Goal: Information Seeking & Learning: Learn about a topic

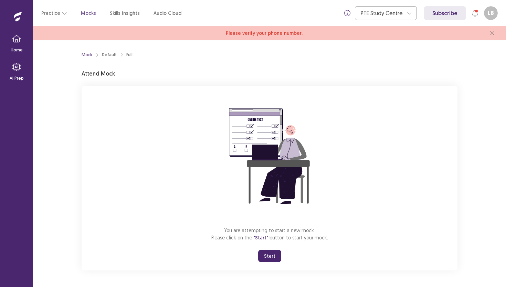
click at [266, 257] on button "Start" at bounding box center [269, 255] width 23 height 12
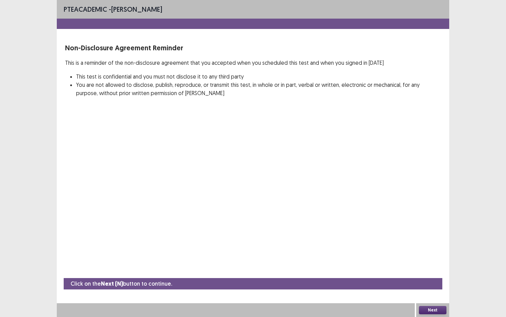
click at [426, 286] on button "Next" at bounding box center [433, 310] width 28 height 8
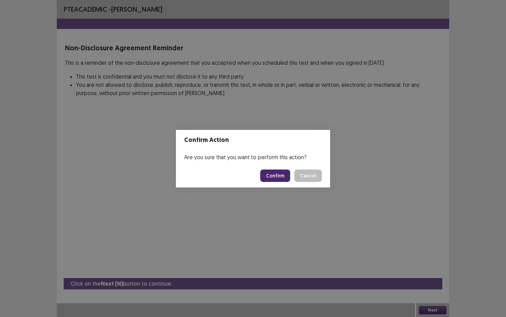
click at [284, 176] on button "Confirm" at bounding box center [275, 176] width 30 height 12
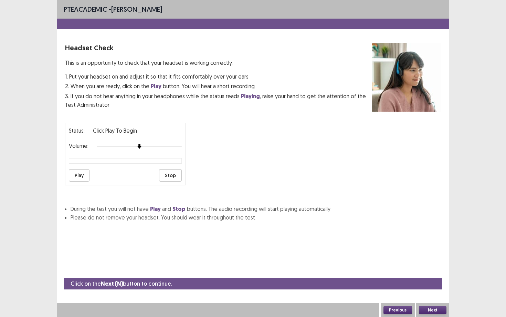
click at [80, 173] on button "Play" at bounding box center [79, 175] width 21 height 12
click at [79, 170] on button "Play" at bounding box center [79, 175] width 21 height 12
click at [171, 174] on button "Stop" at bounding box center [170, 175] width 23 height 12
click at [83, 174] on button "Play" at bounding box center [79, 175] width 21 height 12
click at [142, 146] on div at bounding box center [139, 147] width 85 height 6
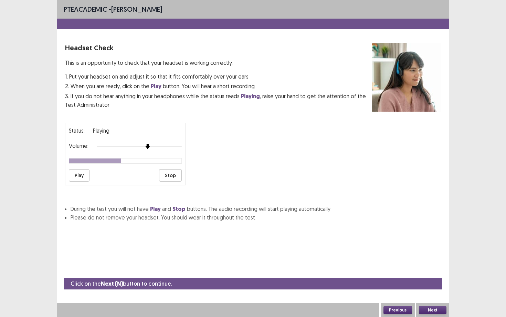
click at [145, 144] on img at bounding box center [148, 147] width 6 height 6
click at [435, 286] on button "Next" at bounding box center [433, 310] width 28 height 8
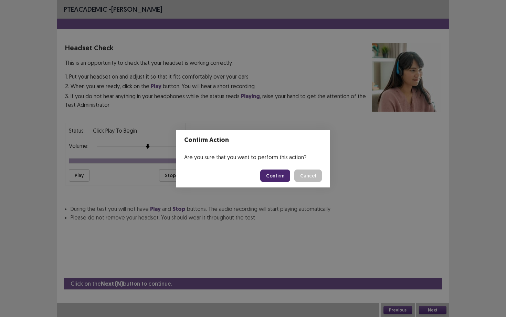
click at [277, 178] on button "Confirm" at bounding box center [275, 176] width 30 height 12
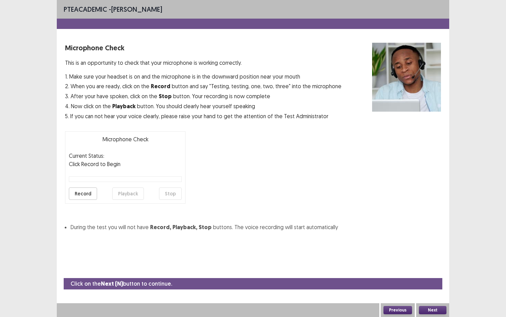
click at [81, 194] on button "Record" at bounding box center [83, 193] width 28 height 12
click at [178, 190] on button "Stop" at bounding box center [170, 193] width 23 height 12
click at [132, 194] on button "Playback" at bounding box center [128, 193] width 32 height 12
click at [402, 286] on button "Previous" at bounding box center [398, 310] width 29 height 8
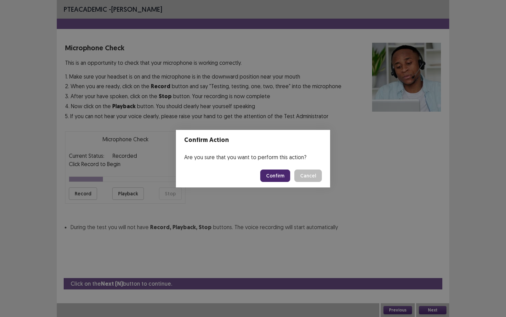
click at [278, 177] on button "Confirm" at bounding box center [275, 176] width 30 height 12
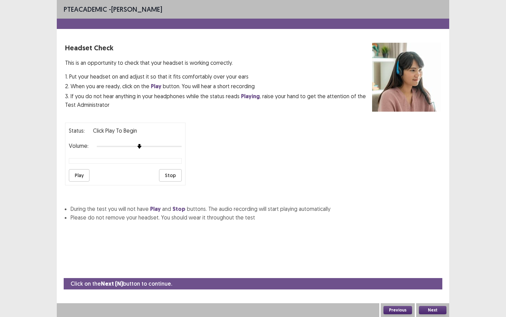
click at [433, 286] on button "Next" at bounding box center [433, 310] width 28 height 8
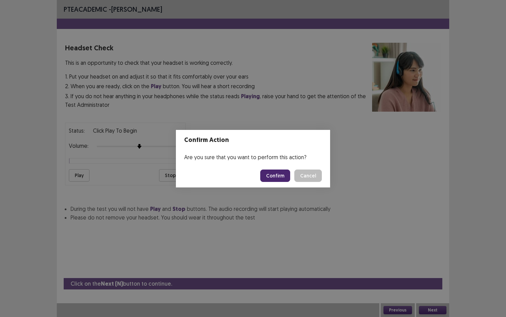
click at [282, 177] on button "Confirm" at bounding box center [275, 176] width 30 height 12
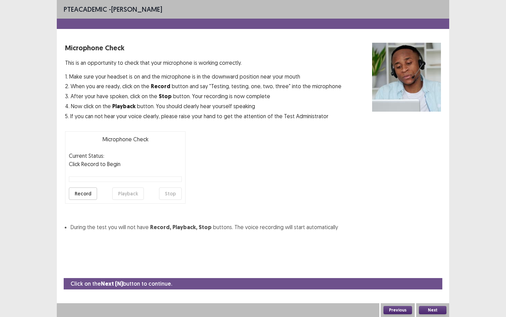
click at [430, 286] on button "Next" at bounding box center [433, 310] width 28 height 8
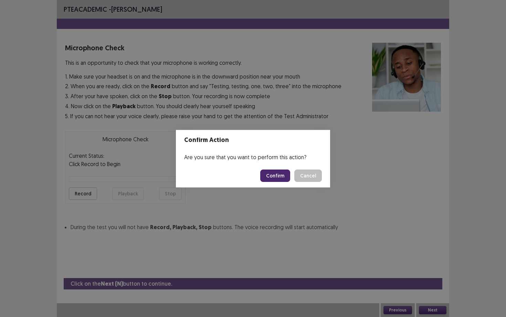
click at [283, 180] on button "Confirm" at bounding box center [275, 176] width 30 height 12
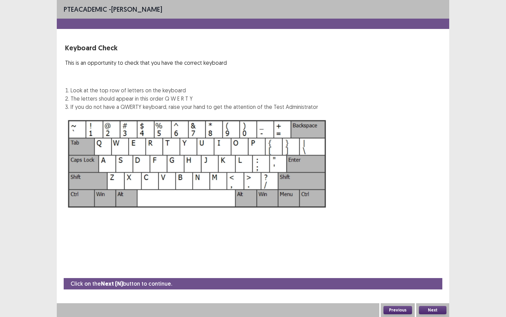
click at [429, 286] on button "Next" at bounding box center [433, 310] width 28 height 8
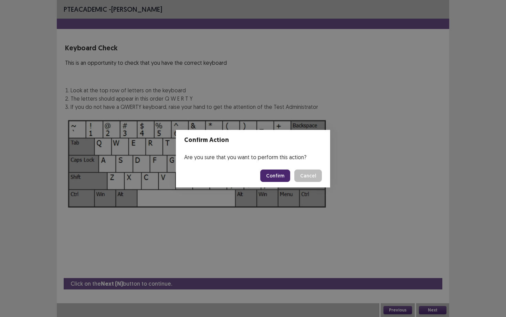
click at [285, 180] on button "Confirm" at bounding box center [275, 176] width 30 height 12
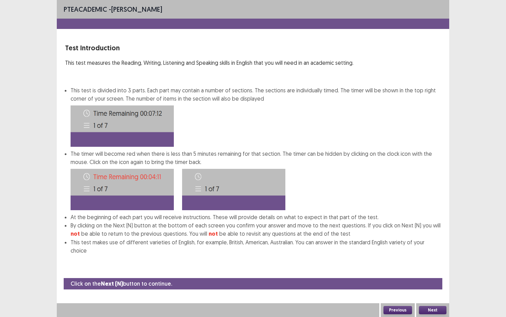
click at [436, 286] on button "Next" at bounding box center [433, 310] width 28 height 8
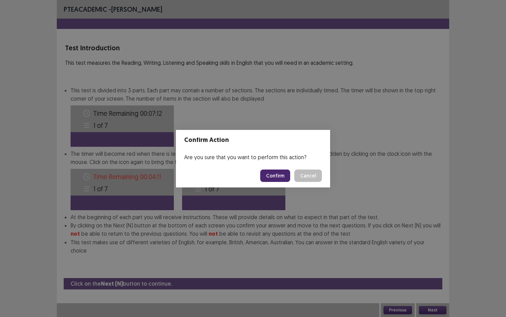
click at [281, 177] on button "Confirm" at bounding box center [275, 176] width 30 height 12
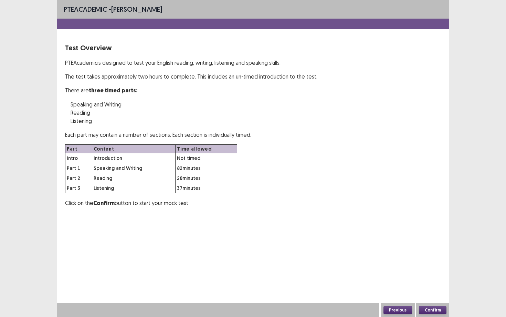
click at [435, 286] on button "Confirm" at bounding box center [433, 310] width 28 height 8
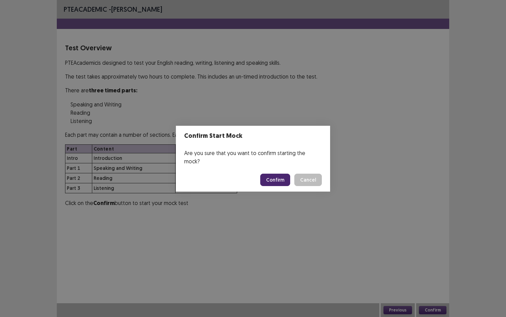
click at [279, 178] on button "Confirm" at bounding box center [275, 180] width 30 height 12
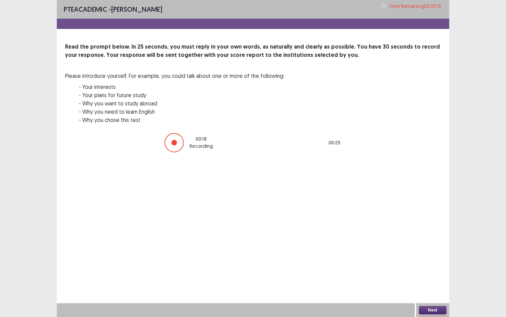
click at [172, 142] on div at bounding box center [174, 142] width 19 height 19
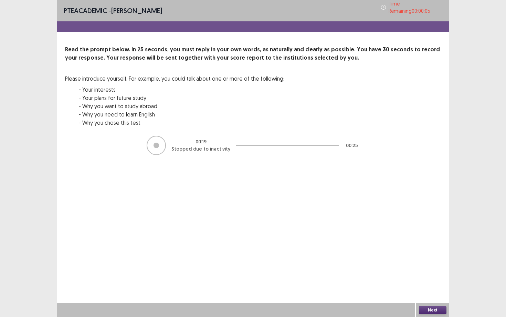
click at [437, 286] on button "Next" at bounding box center [433, 310] width 28 height 8
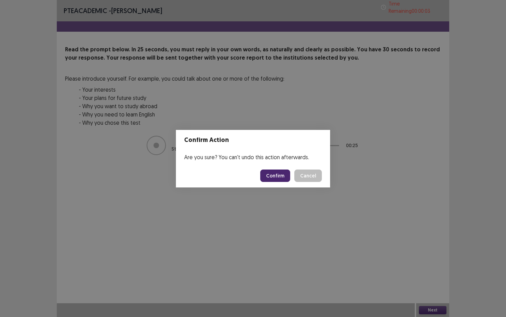
click at [279, 175] on button "Confirm" at bounding box center [275, 176] width 30 height 12
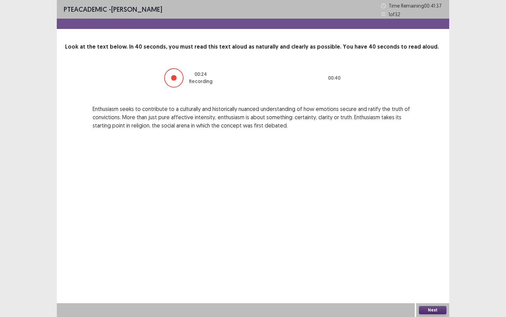
click at [428, 286] on button "Next" at bounding box center [433, 310] width 28 height 8
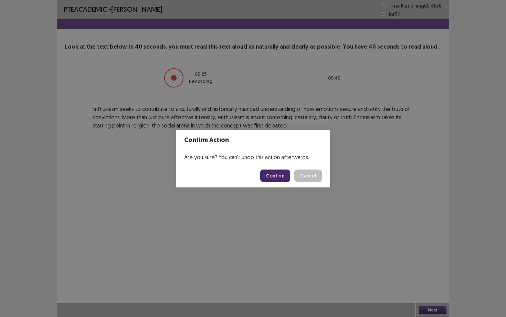
click at [283, 176] on button "Confirm" at bounding box center [275, 176] width 30 height 12
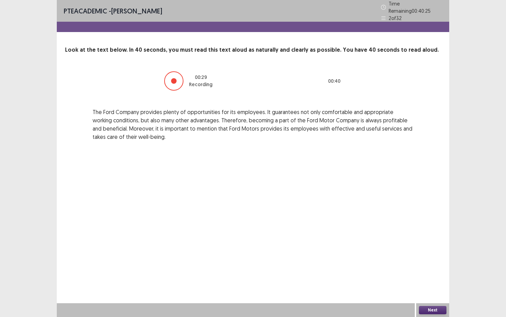
click at [427, 286] on button "Next" at bounding box center [433, 310] width 28 height 8
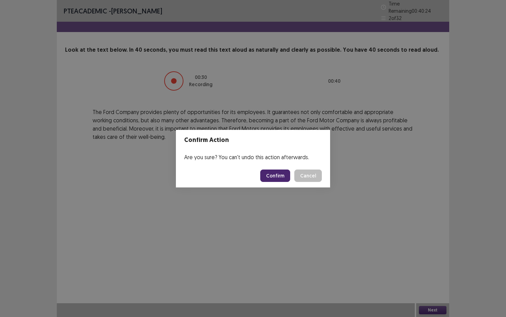
click at [277, 176] on button "Confirm" at bounding box center [275, 176] width 30 height 12
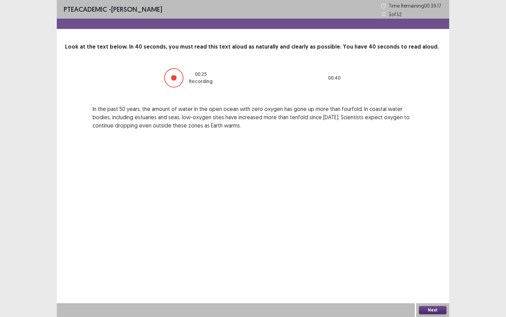
click at [440, 286] on button "Next" at bounding box center [433, 310] width 28 height 8
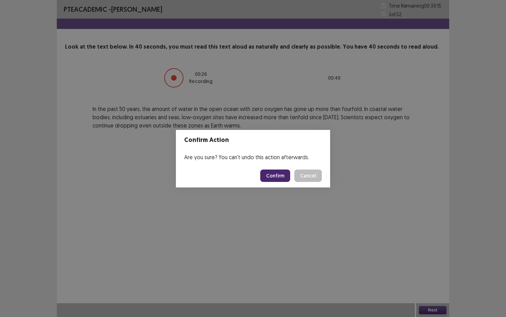
click at [286, 175] on button "Confirm" at bounding box center [275, 176] width 30 height 12
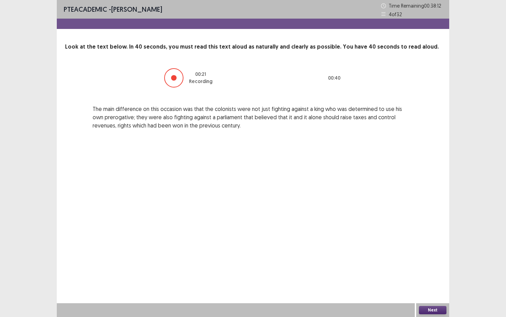
click at [427, 286] on button "Next" at bounding box center [433, 310] width 28 height 8
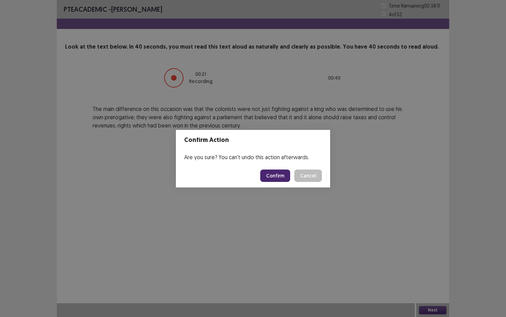
click at [285, 176] on button "Confirm" at bounding box center [275, 176] width 30 height 12
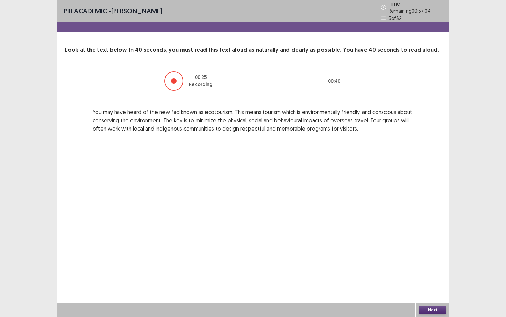
click at [431, 286] on button "Next" at bounding box center [433, 310] width 28 height 8
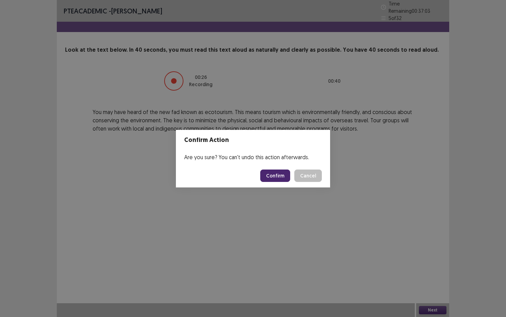
click at [279, 173] on button "Confirm" at bounding box center [275, 176] width 30 height 12
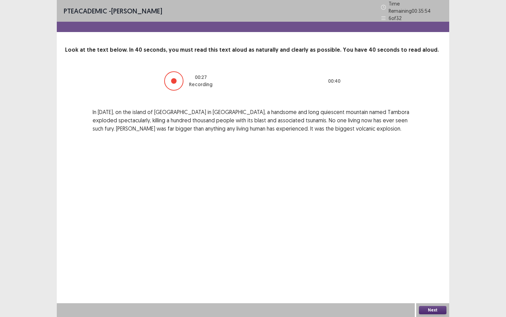
click at [422, 286] on button "Next" at bounding box center [433, 310] width 28 height 8
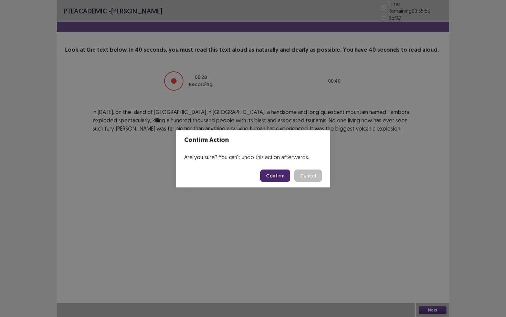
click at [275, 174] on button "Confirm" at bounding box center [275, 176] width 30 height 12
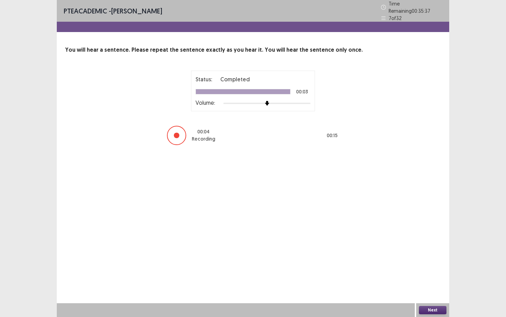
click at [429, 286] on button "Next" at bounding box center [433, 310] width 28 height 8
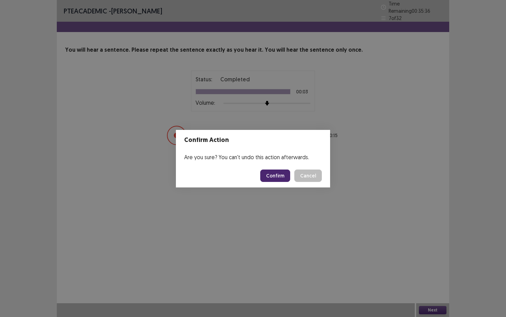
click at [280, 175] on button "Confirm" at bounding box center [275, 176] width 30 height 12
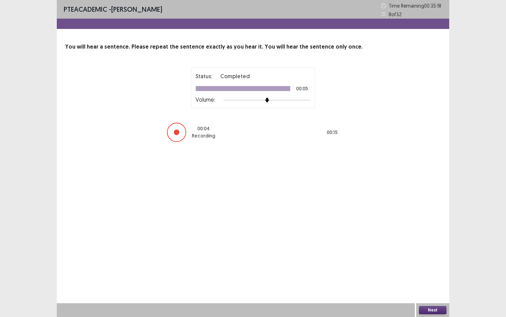
click at [437, 286] on button "Next" at bounding box center [433, 310] width 28 height 8
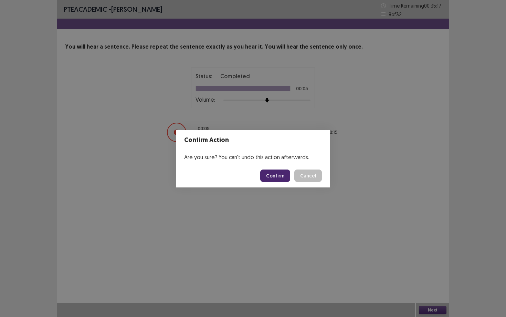
click at [272, 174] on button "Confirm" at bounding box center [275, 176] width 30 height 12
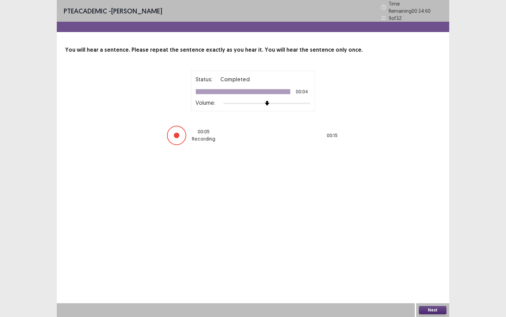
click at [434, 286] on button "Next" at bounding box center [433, 310] width 28 height 8
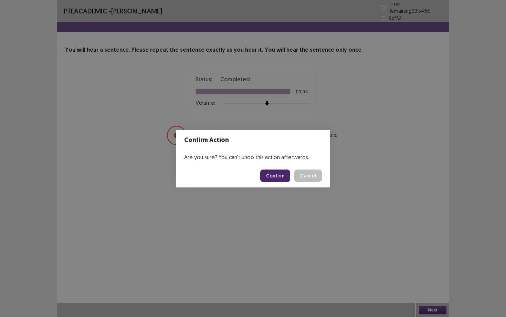
click at [277, 174] on button "Confirm" at bounding box center [275, 176] width 30 height 12
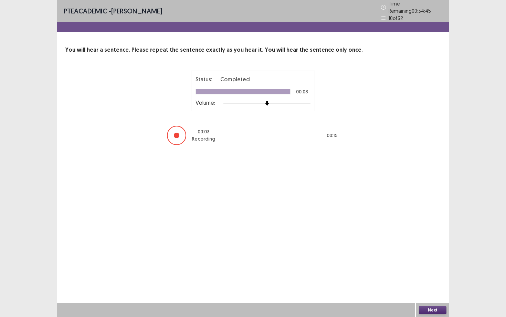
click at [437, 286] on button "Next" at bounding box center [433, 310] width 28 height 8
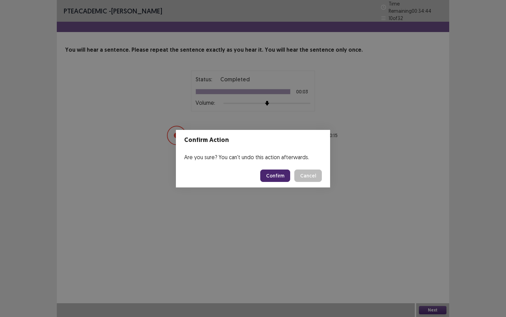
click at [277, 171] on button "Confirm" at bounding box center [275, 176] width 30 height 12
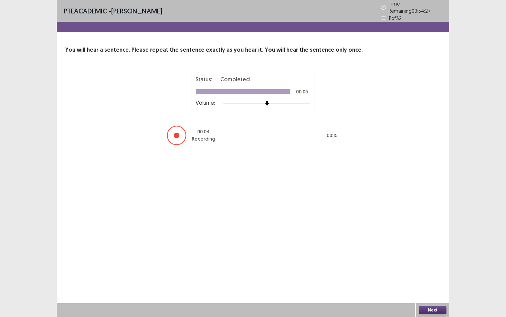
click at [431, 286] on button "Next" at bounding box center [433, 310] width 28 height 8
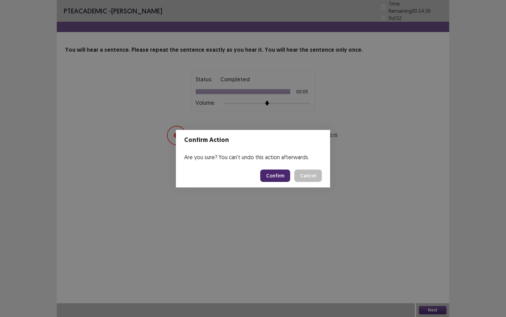
click at [280, 169] on footer "Confirm Cancel" at bounding box center [253, 175] width 154 height 23
click at [280, 171] on button "Confirm" at bounding box center [275, 176] width 30 height 12
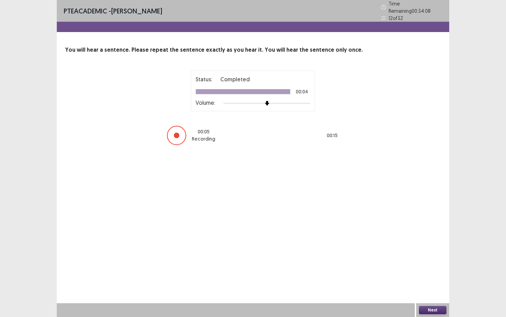
click at [435, 286] on button "Next" at bounding box center [433, 310] width 28 height 8
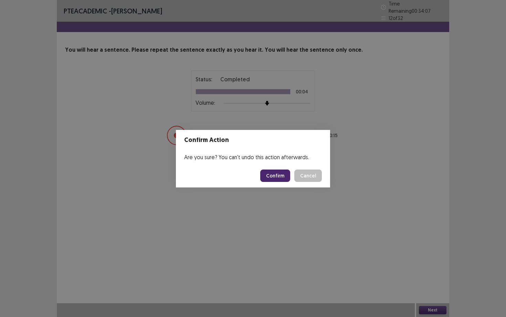
click at [283, 175] on button "Confirm" at bounding box center [275, 176] width 30 height 12
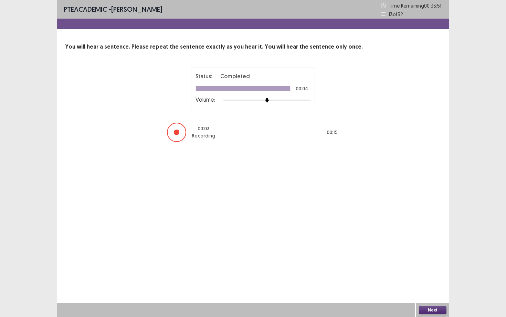
click at [437, 286] on button "Next" at bounding box center [433, 310] width 28 height 8
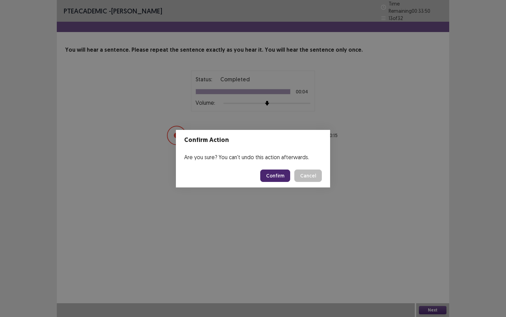
click at [278, 180] on button "Confirm" at bounding box center [275, 176] width 30 height 12
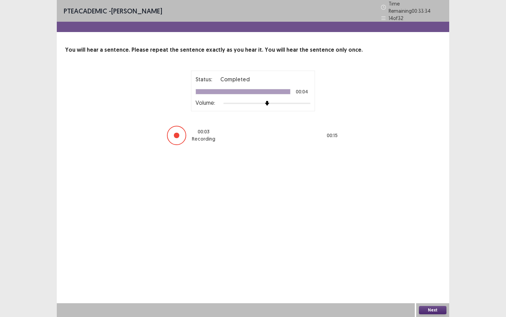
click at [439, 286] on button "Next" at bounding box center [433, 310] width 28 height 8
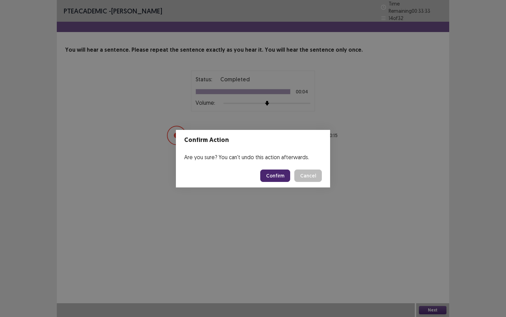
click at [269, 172] on button "Confirm" at bounding box center [275, 176] width 30 height 12
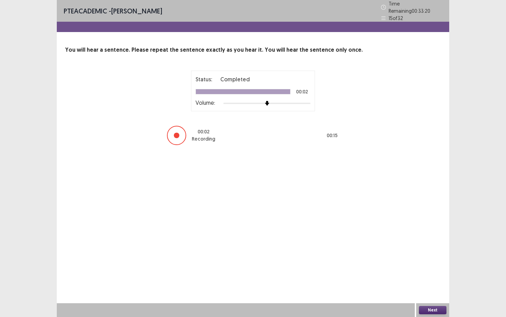
click at [431, 286] on button "Next" at bounding box center [433, 310] width 28 height 8
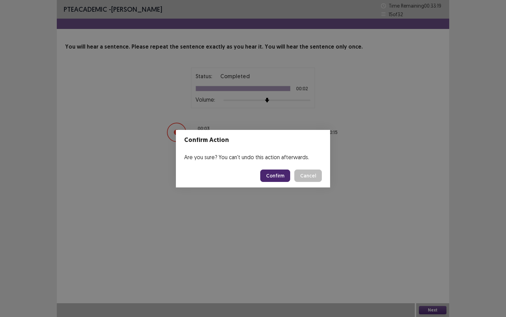
click at [279, 173] on button "Confirm" at bounding box center [275, 176] width 30 height 12
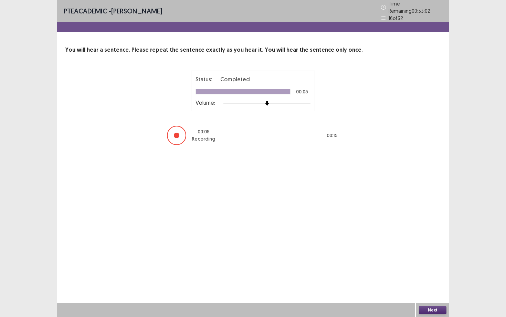
click at [432, 286] on button "Next" at bounding box center [433, 310] width 28 height 8
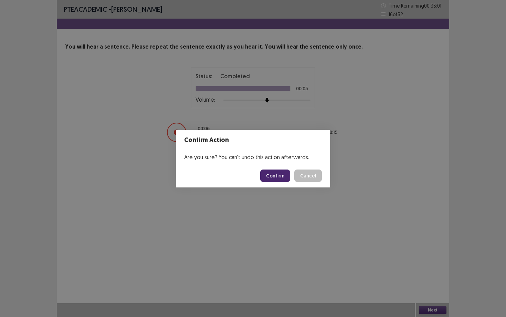
click at [268, 176] on button "Confirm" at bounding box center [275, 176] width 30 height 12
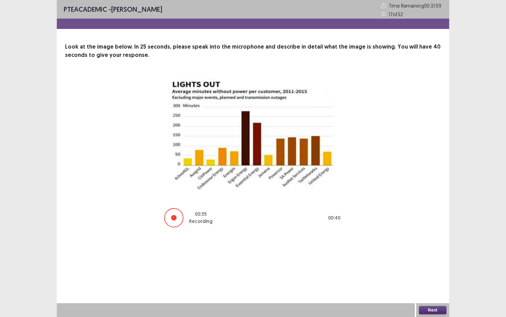
click at [431, 286] on button "Next" at bounding box center [433, 310] width 28 height 8
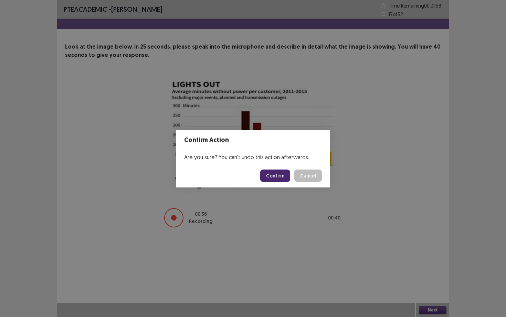
click at [278, 177] on button "Confirm" at bounding box center [275, 176] width 30 height 12
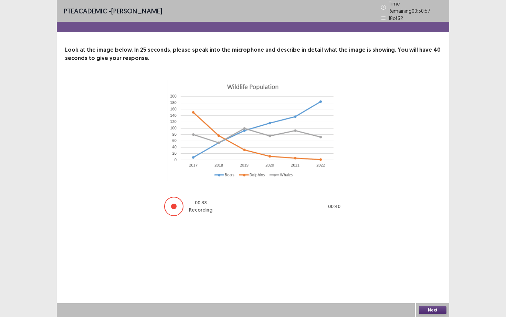
click at [434, 286] on button "Next" at bounding box center [433, 310] width 28 height 8
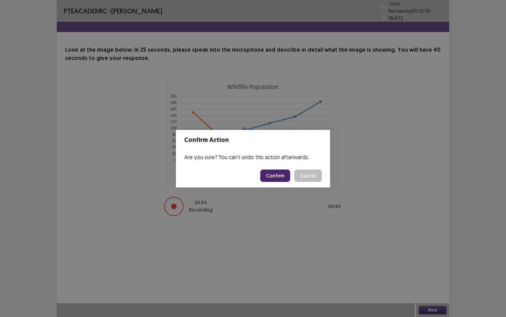
click at [284, 178] on button "Confirm" at bounding box center [275, 176] width 30 height 12
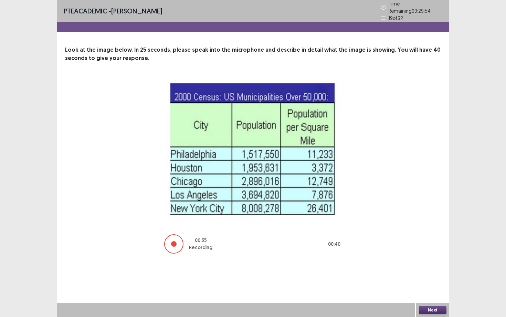
click at [432, 286] on button "Next" at bounding box center [433, 310] width 28 height 8
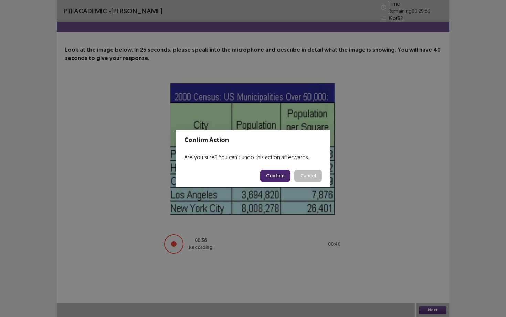
click at [271, 175] on button "Confirm" at bounding box center [275, 176] width 30 height 12
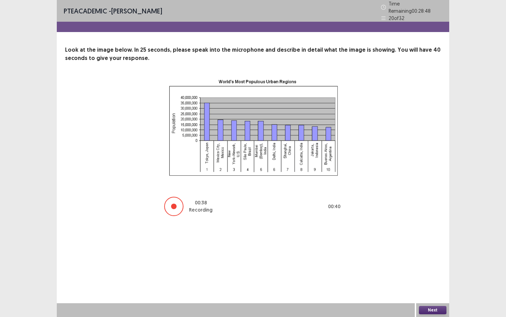
click at [434, 286] on button "Next" at bounding box center [433, 310] width 28 height 8
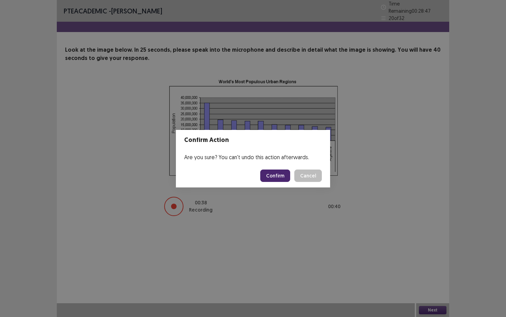
click at [281, 170] on button "Confirm" at bounding box center [275, 176] width 30 height 12
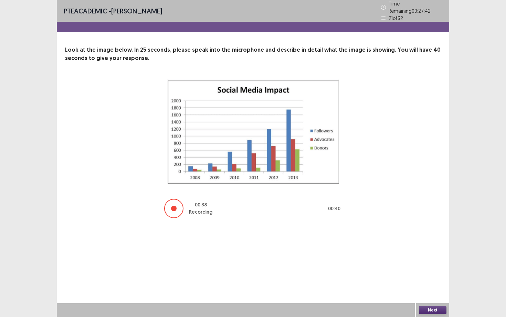
click at [425, 286] on button "Next" at bounding box center [433, 310] width 28 height 8
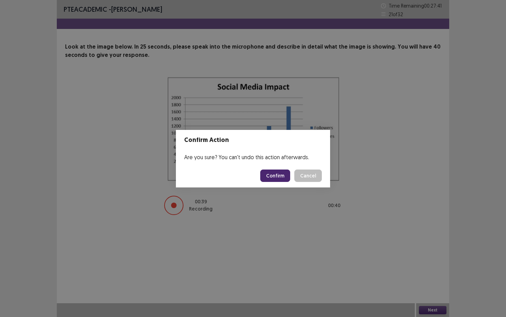
click at [273, 173] on button "Confirm" at bounding box center [275, 176] width 30 height 12
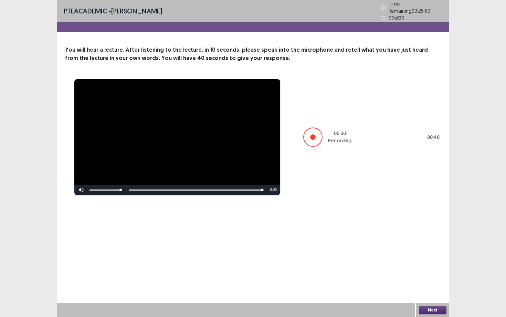
click at [427, 286] on button "Next" at bounding box center [433, 310] width 28 height 8
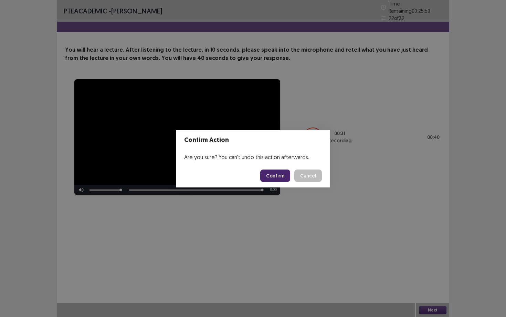
click at [280, 178] on button "Confirm" at bounding box center [275, 176] width 30 height 12
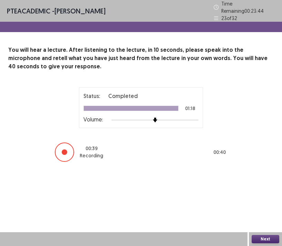
click at [260, 240] on button "Next" at bounding box center [266, 239] width 28 height 8
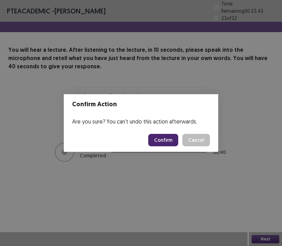
click at [164, 146] on footer "Confirm Cancel" at bounding box center [141, 139] width 154 height 23
click at [163, 142] on button "Confirm" at bounding box center [163, 140] width 30 height 12
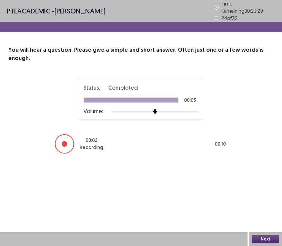
click at [255, 237] on button "Next" at bounding box center [266, 239] width 28 height 8
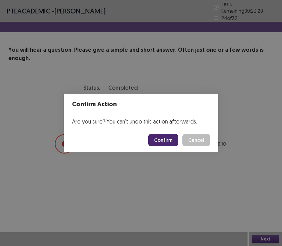
click at [171, 140] on button "Confirm" at bounding box center [163, 140] width 30 height 12
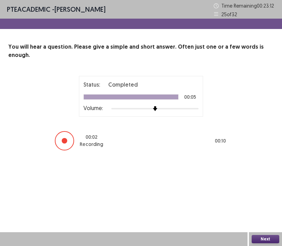
click at [266, 239] on button "Next" at bounding box center [266, 239] width 28 height 8
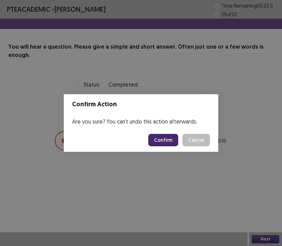
click at [171, 140] on button "Confirm" at bounding box center [163, 140] width 30 height 12
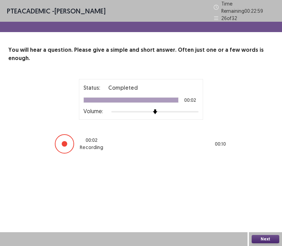
click at [266, 241] on button "Next" at bounding box center [266, 239] width 28 height 8
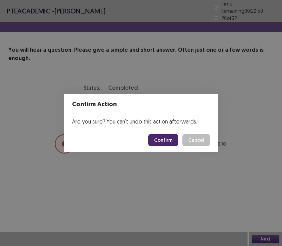
click at [170, 136] on button "Confirm" at bounding box center [163, 140] width 30 height 12
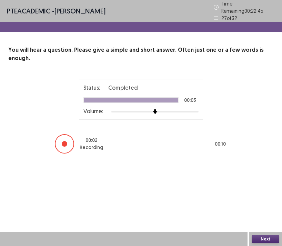
click at [262, 237] on button "Next" at bounding box center [266, 239] width 28 height 8
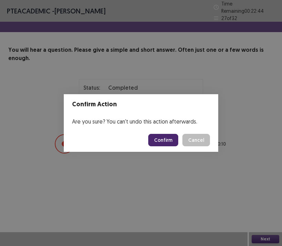
click at [168, 135] on button "Confirm" at bounding box center [163, 140] width 30 height 12
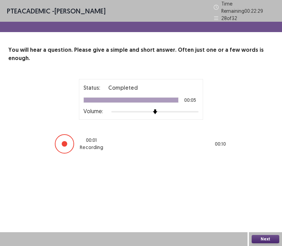
click at [265, 239] on button "Next" at bounding box center [266, 239] width 28 height 8
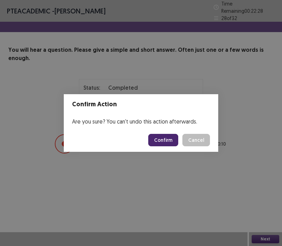
click at [171, 137] on button "Confirm" at bounding box center [163, 140] width 30 height 12
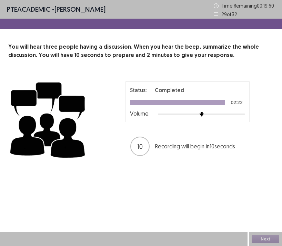
click at [211, 159] on div "Status: Completed 02:22 Volume: 10 Recording will begin in 10 seconds" at bounding box center [140, 119] width 265 height 86
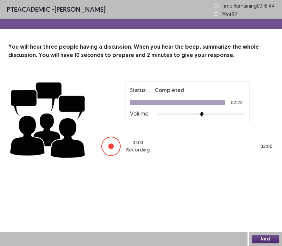
click at [266, 238] on button "Next" at bounding box center [266, 239] width 28 height 8
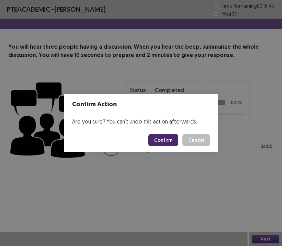
click at [159, 140] on button "Confirm" at bounding box center [163, 140] width 30 height 12
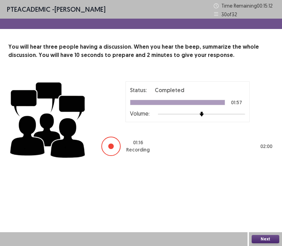
click at [263, 234] on div "Next" at bounding box center [265, 239] width 33 height 14
click at [263, 238] on button "Next" at bounding box center [266, 239] width 28 height 8
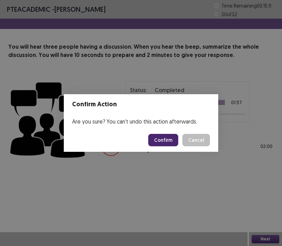
click at [169, 137] on button "Confirm" at bounding box center [163, 140] width 30 height 12
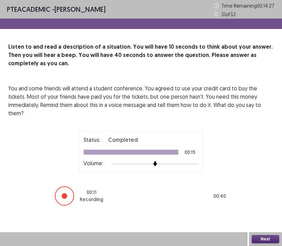
click at [269, 239] on button "Next" at bounding box center [266, 239] width 28 height 8
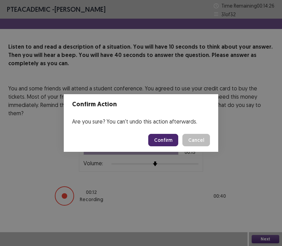
click at [163, 135] on button "Confirm" at bounding box center [163, 140] width 30 height 12
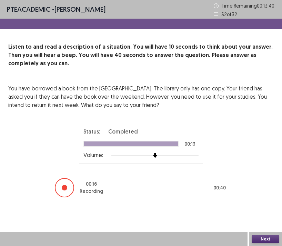
click at [269, 239] on button "Next" at bounding box center [266, 239] width 28 height 8
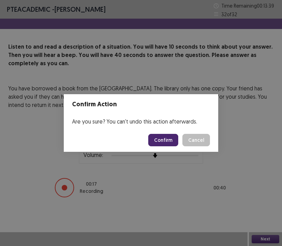
click at [165, 146] on footer "Confirm Cancel" at bounding box center [141, 139] width 154 height 23
click at [165, 143] on button "Confirm" at bounding box center [163, 140] width 30 height 12
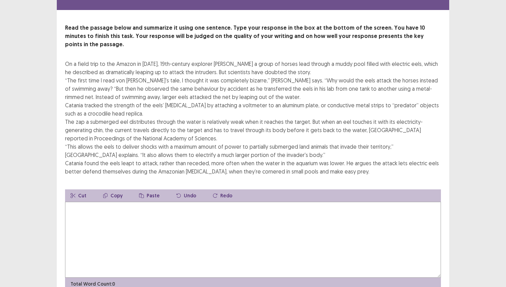
scroll to position [20, 0]
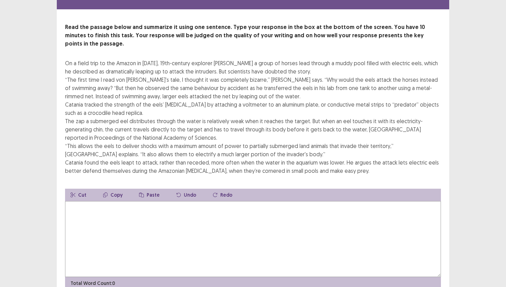
click at [199, 227] on textarea at bounding box center [253, 239] width 376 height 76
type textarea "*"
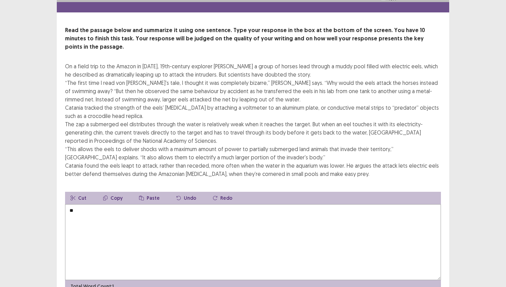
type textarea "*"
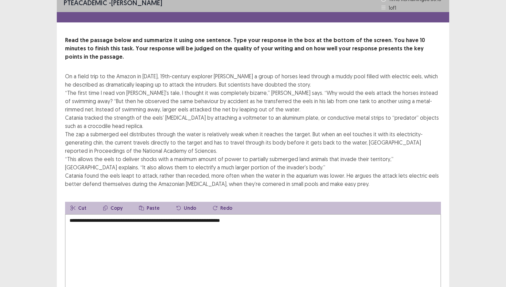
scroll to position [0, 0]
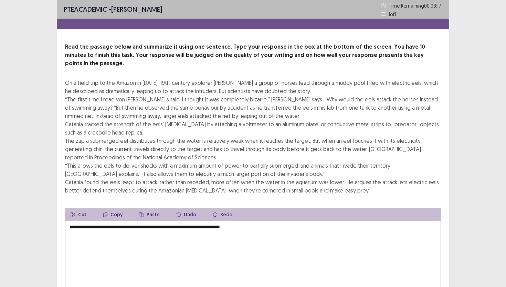
click at [131, 235] on textarea "**********" at bounding box center [253, 259] width 376 height 76
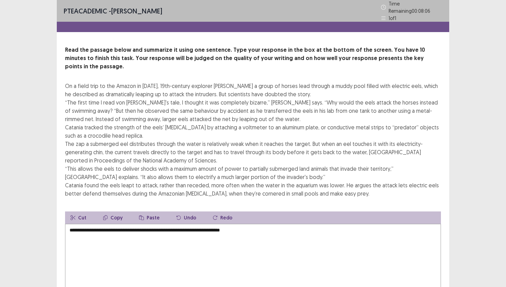
click at [214, 224] on textarea "**********" at bounding box center [253, 262] width 376 height 76
click at [252, 224] on textarea "**********" at bounding box center [253, 262] width 376 height 76
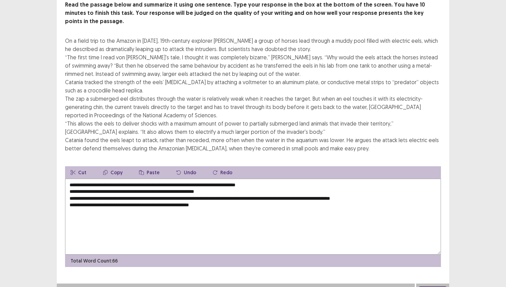
scroll to position [44, 0]
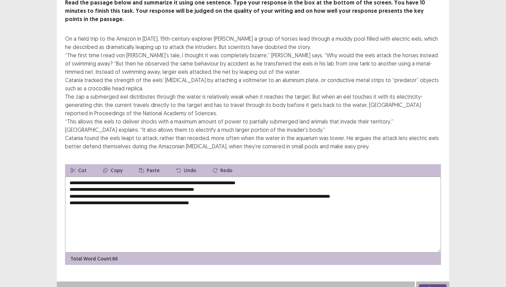
click at [258, 176] on textarea "**********" at bounding box center [253, 214] width 376 height 76
click at [72, 182] on textarea "**********" at bounding box center [253, 214] width 376 height 76
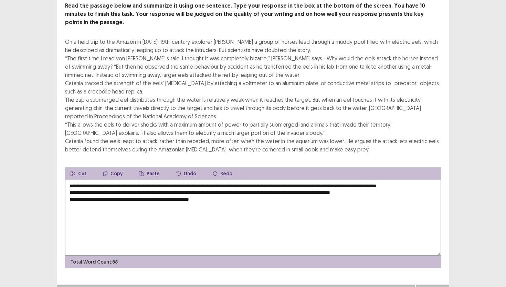
click at [338, 180] on textarea "**********" at bounding box center [253, 218] width 376 height 76
click at [339, 180] on textarea "**********" at bounding box center [253, 218] width 376 height 76
click at [344, 180] on textarea "**********" at bounding box center [253, 218] width 376 height 76
drag, startPoint x: 347, startPoint y: 175, endPoint x: 339, endPoint y: 175, distance: 7.6
click at [339, 180] on textarea "**********" at bounding box center [253, 218] width 376 height 76
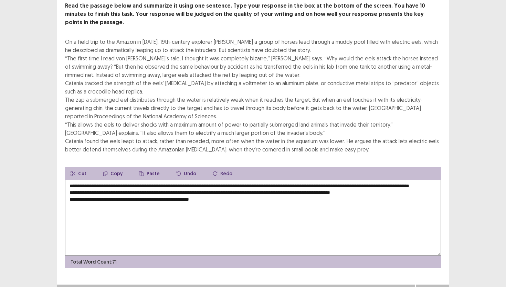
click at [71, 189] on textarea "**********" at bounding box center [253, 218] width 376 height 76
click at [227, 182] on textarea "**********" at bounding box center [253, 218] width 376 height 76
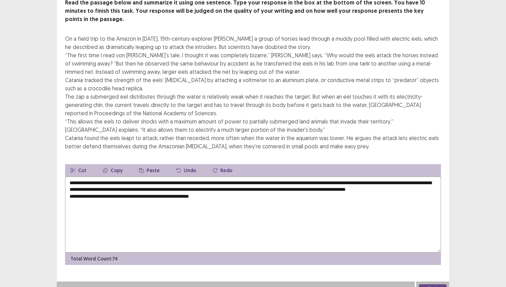
click at [71, 195] on textarea "**********" at bounding box center [253, 214] width 376 height 76
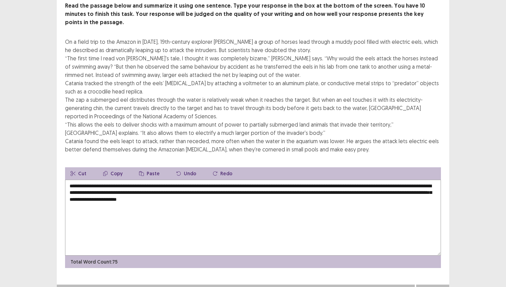
click at [294, 192] on textarea "**********" at bounding box center [253, 218] width 376 height 76
click at [292, 192] on textarea "**********" at bounding box center [253, 218] width 376 height 76
click at [288, 187] on textarea "**********" at bounding box center [253, 218] width 376 height 76
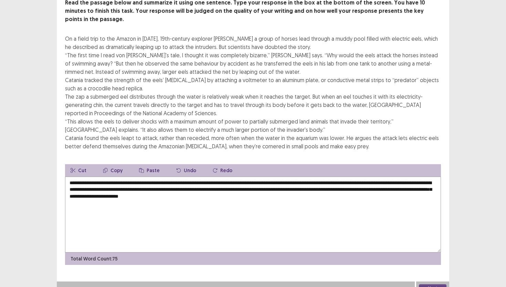
click at [264, 176] on textarea "**********" at bounding box center [253, 214] width 376 height 76
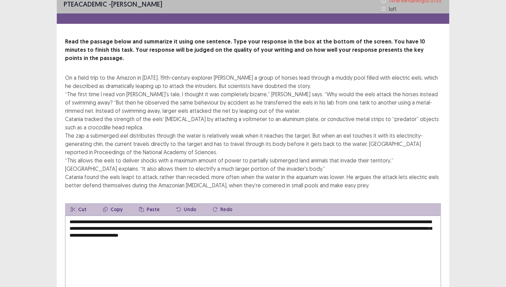
scroll to position [3, 0]
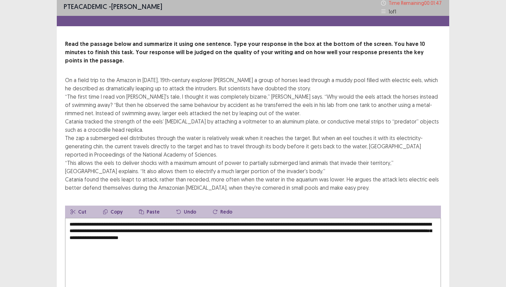
click at [315, 221] on textarea "**********" at bounding box center [253, 256] width 376 height 76
click at [320, 218] on textarea "**********" at bounding box center [253, 256] width 376 height 76
click at [384, 218] on textarea "**********" at bounding box center [253, 256] width 376 height 76
click at [420, 218] on textarea "**********" at bounding box center [253, 256] width 376 height 76
click at [385, 218] on textarea "**********" at bounding box center [253, 256] width 376 height 76
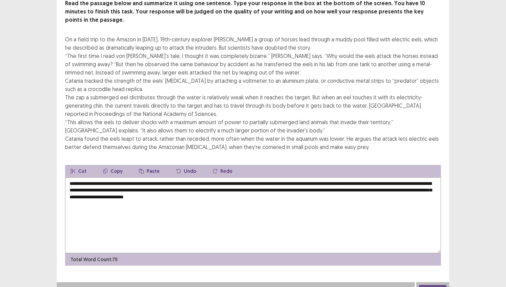
scroll to position [44, 0]
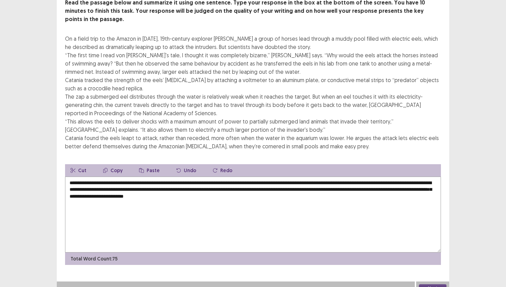
drag, startPoint x: 139, startPoint y: 183, endPoint x: 127, endPoint y: 181, distance: 11.8
click at [127, 181] on textarea "**********" at bounding box center [253, 214] width 376 height 76
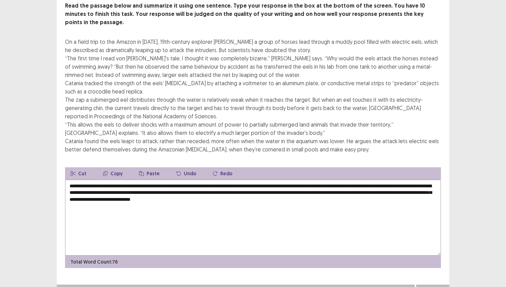
drag, startPoint x: 145, startPoint y: 181, endPoint x: 127, endPoint y: 181, distance: 17.9
click at [127, 181] on textarea "**********" at bounding box center [253, 218] width 376 height 76
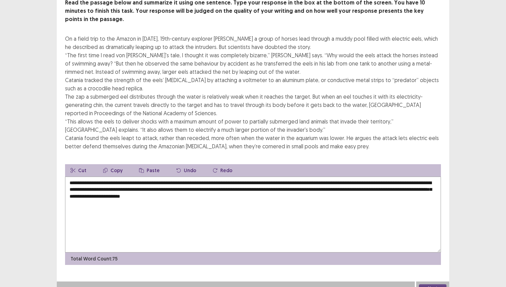
drag, startPoint x: 214, startPoint y: 181, endPoint x: 188, endPoint y: 182, distance: 26.2
click at [188, 182] on textarea "**********" at bounding box center [253, 214] width 376 height 76
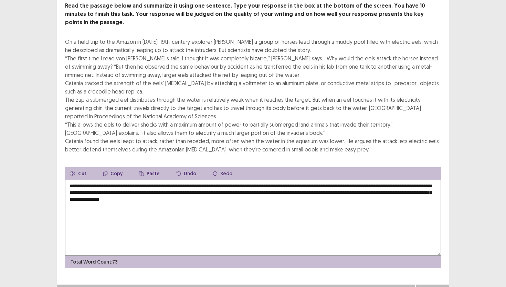
click at [254, 182] on textarea "**********" at bounding box center [253, 218] width 376 height 76
drag, startPoint x: 313, startPoint y: 181, endPoint x: 297, endPoint y: 182, distance: 15.6
click at [296, 180] on textarea "**********" at bounding box center [253, 218] width 376 height 76
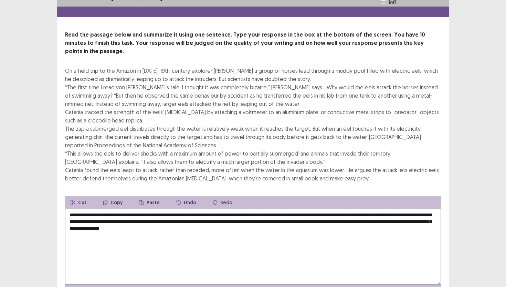
scroll to position [22, 0]
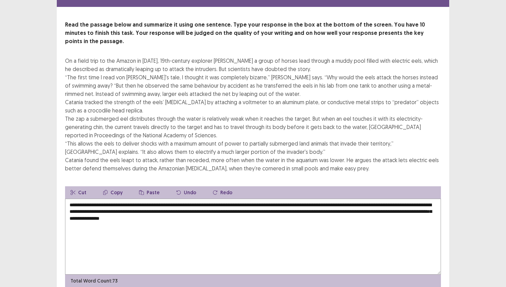
click at [339, 204] on textarea "**********" at bounding box center [253, 236] width 376 height 76
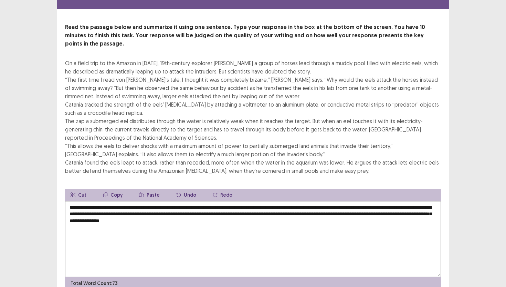
scroll to position [44, 0]
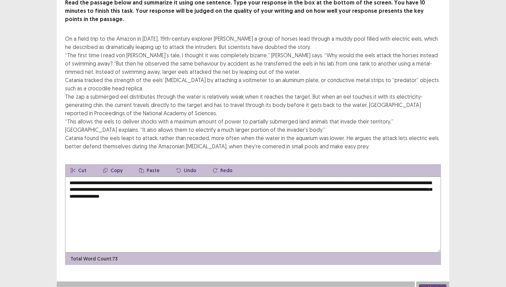
type textarea "**********"
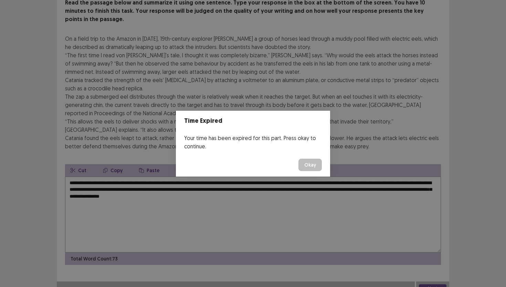
click at [315, 166] on button "Okay" at bounding box center [310, 164] width 23 height 12
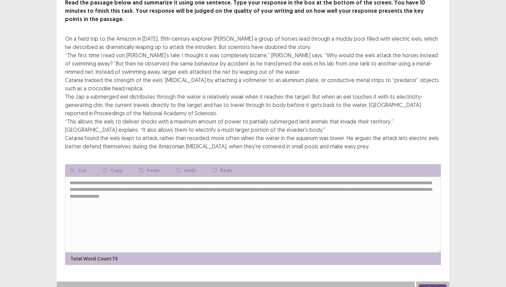
click at [428, 284] on button "Next" at bounding box center [433, 288] width 28 height 8
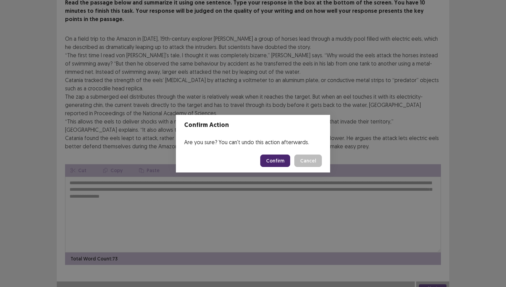
click at [278, 161] on button "Confirm" at bounding box center [275, 160] width 30 height 12
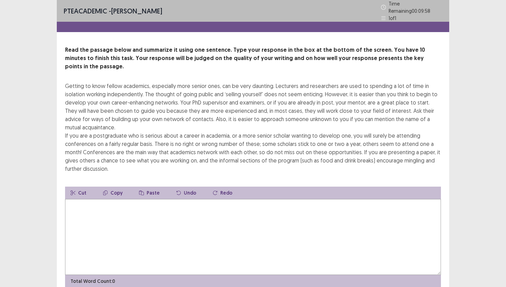
click at [222, 206] on textarea at bounding box center [253, 237] width 376 height 76
click at [251, 211] on textarea at bounding box center [253, 237] width 376 height 76
click at [70, 201] on textarea "**********" at bounding box center [253, 237] width 376 height 76
click at [247, 199] on textarea "**********" at bounding box center [253, 237] width 376 height 76
click at [236, 201] on textarea "**********" at bounding box center [253, 237] width 376 height 76
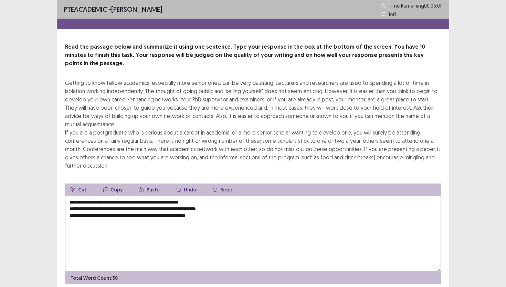
click at [216, 205] on textarea "**********" at bounding box center [253, 234] width 376 height 76
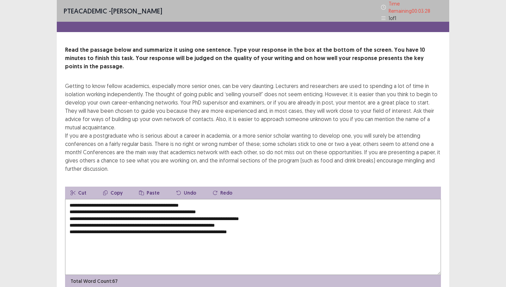
click at [71, 202] on textarea "**********" at bounding box center [253, 237] width 376 height 76
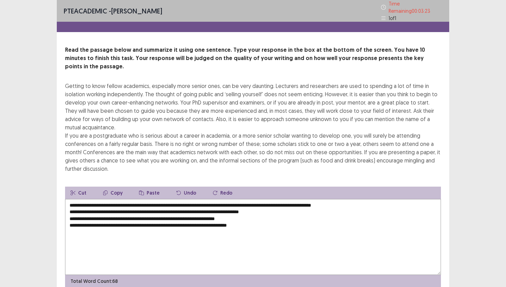
click at [69, 200] on textarea "**********" at bounding box center [253, 237] width 376 height 76
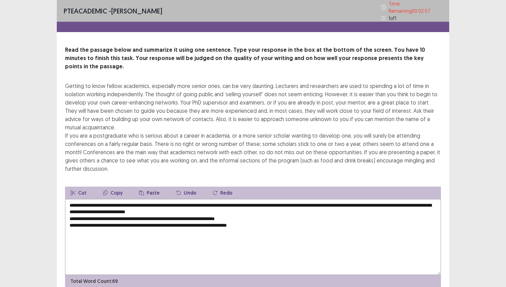
click at [193, 201] on textarea "**********" at bounding box center [253, 237] width 376 height 76
click at [225, 201] on textarea "**********" at bounding box center [253, 237] width 376 height 76
drag, startPoint x: 70, startPoint y: 207, endPoint x: 80, endPoint y: 208, distance: 9.4
click at [70, 207] on textarea "**********" at bounding box center [253, 237] width 376 height 76
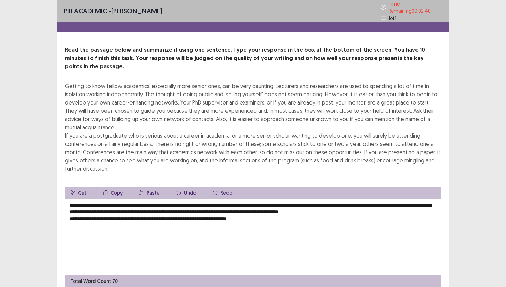
click at [70, 208] on textarea "**********" at bounding box center [253, 237] width 376 height 76
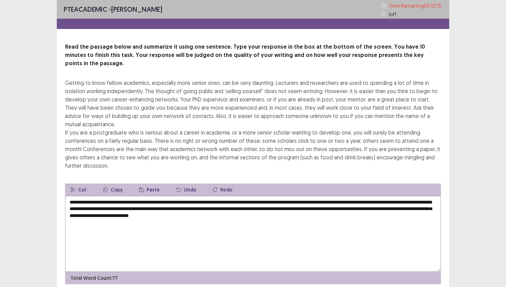
drag, startPoint x: 203, startPoint y: 207, endPoint x: 167, endPoint y: 209, distance: 35.9
click at [167, 209] on textarea "**********" at bounding box center [253, 234] width 376 height 76
click at [208, 208] on textarea "**********" at bounding box center [253, 234] width 376 height 76
click at [331, 221] on textarea "**********" at bounding box center [253, 234] width 376 height 76
drag, startPoint x: 204, startPoint y: 195, endPoint x: 186, endPoint y: 195, distance: 17.6
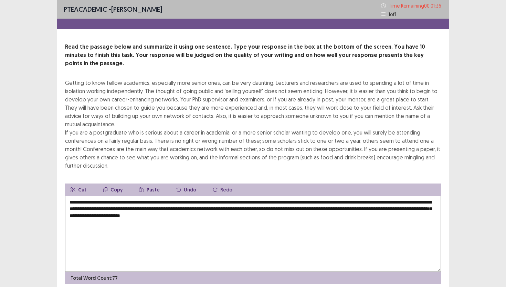
click at [186, 196] on textarea "**********" at bounding box center [253, 234] width 376 height 76
drag, startPoint x: 394, startPoint y: 202, endPoint x: 342, endPoint y: 202, distance: 52.4
click at [342, 202] on textarea "**********" at bounding box center [253, 234] width 376 height 76
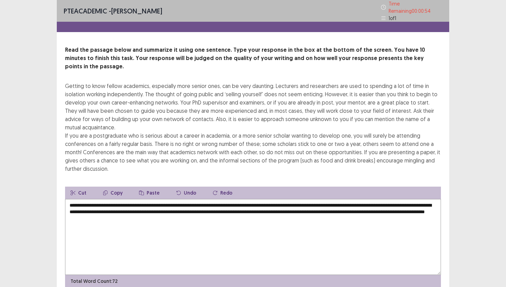
drag, startPoint x: 400, startPoint y: 201, endPoint x: 381, endPoint y: 202, distance: 18.6
click at [381, 202] on textarea "**********" at bounding box center [253, 237] width 376 height 76
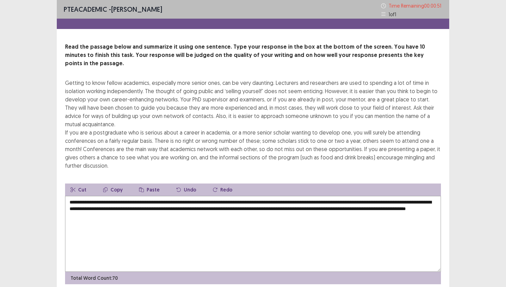
click at [428, 201] on textarea "**********" at bounding box center [253, 234] width 376 height 76
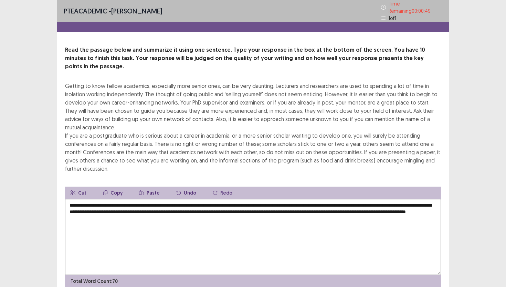
drag, startPoint x: 434, startPoint y: 202, endPoint x: 428, endPoint y: 201, distance: 6.2
click at [428, 201] on textarea "**********" at bounding box center [253, 237] width 376 height 76
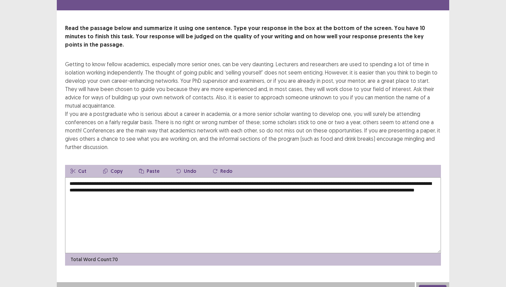
scroll to position [19, 0]
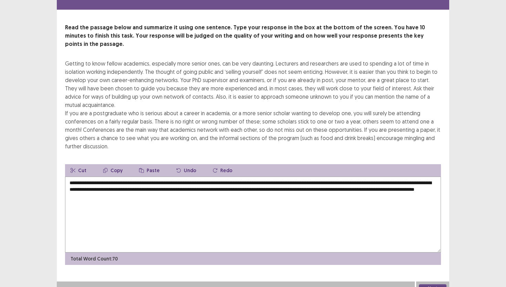
type textarea "**********"
click at [441, 284] on button "Next" at bounding box center [433, 288] width 28 height 8
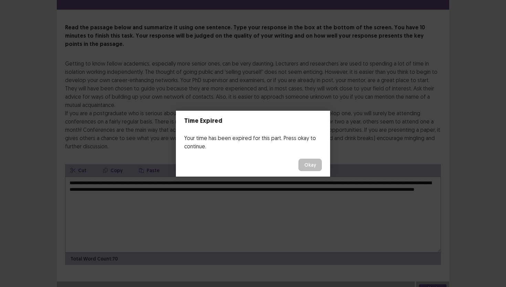
click at [307, 167] on button "Okay" at bounding box center [310, 164] width 23 height 12
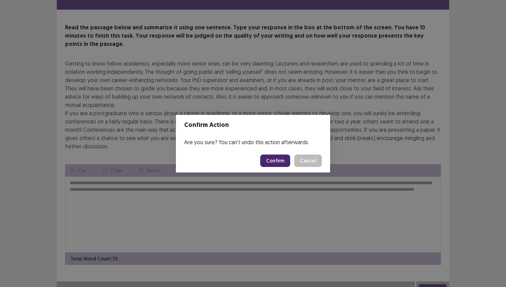
click at [278, 162] on button "Confirm" at bounding box center [275, 160] width 30 height 12
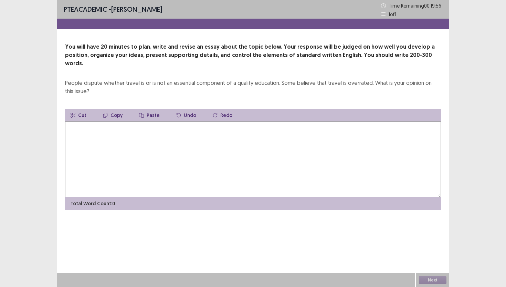
click at [167, 141] on textarea at bounding box center [253, 159] width 376 height 76
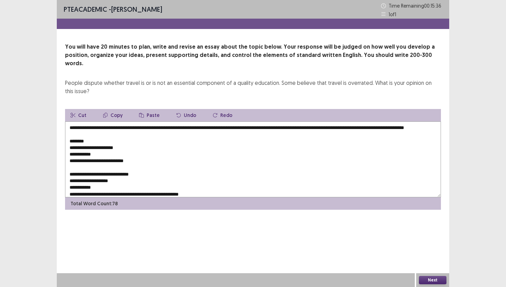
click at [123, 121] on textarea "**********" at bounding box center [253, 159] width 376 height 76
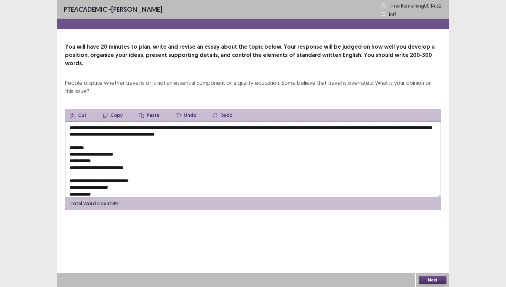
drag, startPoint x: 182, startPoint y: 120, endPoint x: 163, endPoint y: 120, distance: 19.0
click at [163, 121] on textarea "**********" at bounding box center [253, 159] width 376 height 76
click at [144, 121] on textarea "**********" at bounding box center [253, 159] width 376 height 76
click at [165, 124] on textarea "**********" at bounding box center [253, 159] width 376 height 76
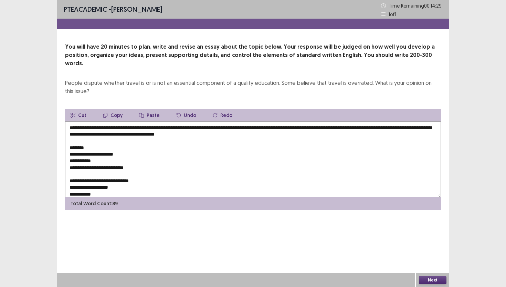
drag, startPoint x: 164, startPoint y: 120, endPoint x: 146, endPoint y: 120, distance: 17.9
click at [146, 121] on textarea "**********" at bounding box center [253, 159] width 376 height 76
click at [166, 121] on textarea "**********" at bounding box center [253, 159] width 376 height 76
click at [141, 121] on textarea "**********" at bounding box center [253, 159] width 376 height 76
click at [273, 121] on textarea "**********" at bounding box center [253, 159] width 376 height 76
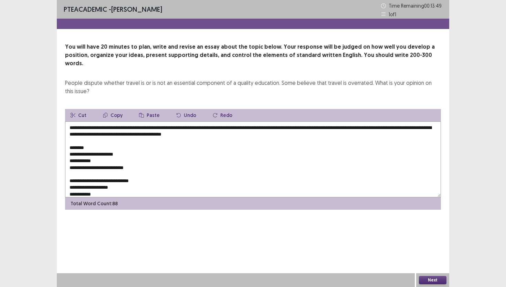
click at [81, 126] on textarea "**********" at bounding box center [253, 159] width 376 height 76
click at [163, 128] on textarea "**********" at bounding box center [253, 159] width 376 height 76
drag, startPoint x: 230, startPoint y: 125, endPoint x: 226, endPoint y: 125, distance: 4.1
click at [226, 125] on textarea "**********" at bounding box center [253, 159] width 376 height 76
click at [173, 121] on textarea "**********" at bounding box center [253, 159] width 376 height 76
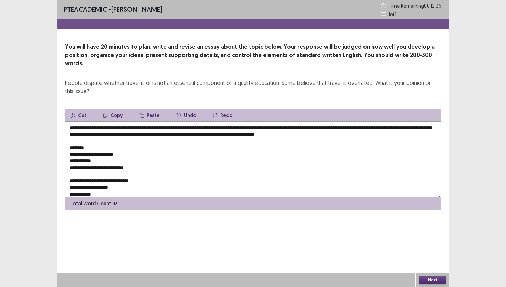
click at [172, 121] on textarea "**********" at bounding box center [253, 159] width 376 height 76
click at [246, 127] on textarea "**********" at bounding box center [253, 159] width 376 height 76
drag, startPoint x: 182, startPoint y: 133, endPoint x: 138, endPoint y: 133, distance: 43.8
click at [138, 133] on textarea "**********" at bounding box center [253, 159] width 376 height 76
drag, startPoint x: 177, startPoint y: 133, endPoint x: 166, endPoint y: 133, distance: 11.4
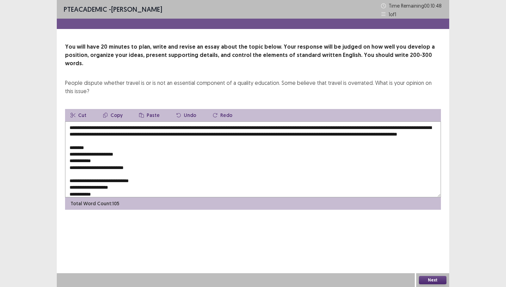
click at [166, 133] on textarea "**********" at bounding box center [253, 159] width 376 height 76
click at [175, 134] on textarea "**********" at bounding box center [253, 159] width 376 height 76
click at [178, 133] on textarea "**********" at bounding box center [253, 159] width 376 height 76
click at [201, 134] on textarea "**********" at bounding box center [253, 159] width 376 height 76
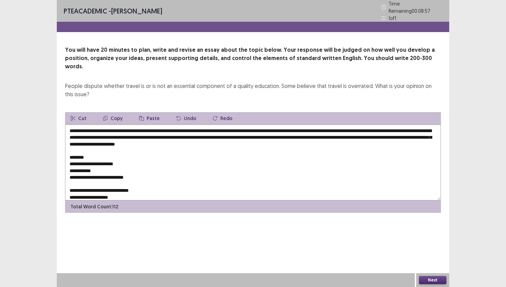
click at [94, 146] on textarea "**********" at bounding box center [253, 162] width 376 height 76
click at [99, 145] on textarea "**********" at bounding box center [253, 162] width 376 height 76
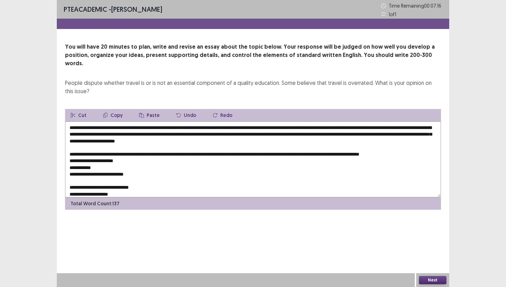
click at [380, 149] on textarea "**********" at bounding box center [253, 159] width 376 height 76
click at [414, 149] on textarea "**********" at bounding box center [253, 159] width 376 height 76
click at [419, 146] on textarea "**********" at bounding box center [253, 159] width 376 height 76
click at [71, 152] on textarea "**********" at bounding box center [253, 159] width 376 height 76
click at [70, 160] on textarea "**********" at bounding box center [253, 159] width 376 height 76
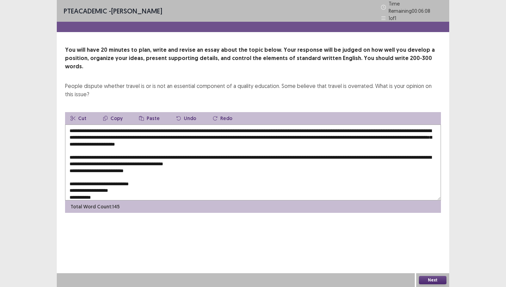
click at [279, 154] on textarea "**********" at bounding box center [253, 162] width 376 height 76
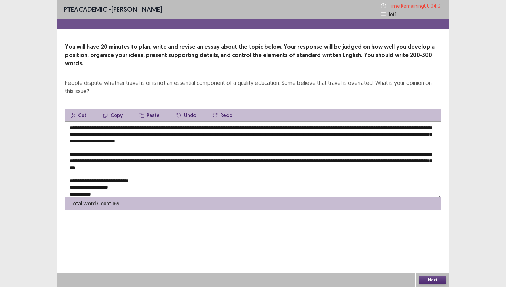
click at [198, 159] on textarea at bounding box center [253, 159] width 376 height 76
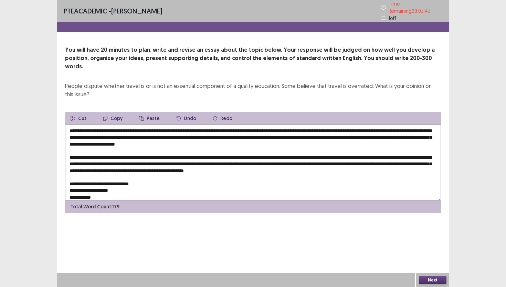
drag, startPoint x: 146, startPoint y: 174, endPoint x: 184, endPoint y: 186, distance: 39.9
click at [140, 173] on textarea at bounding box center [253, 162] width 376 height 76
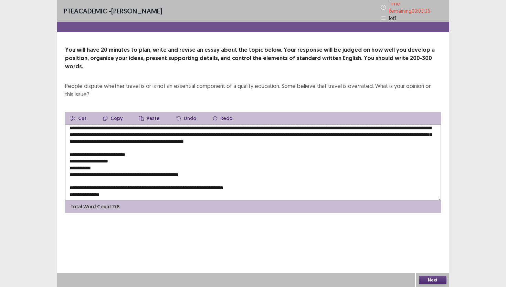
scroll to position [37, 0]
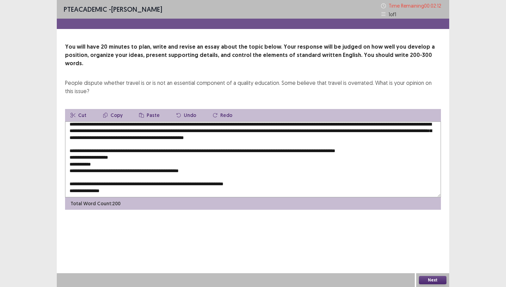
click at [74, 143] on textarea at bounding box center [253, 159] width 376 height 76
click at [71, 142] on textarea at bounding box center [253, 159] width 376 height 76
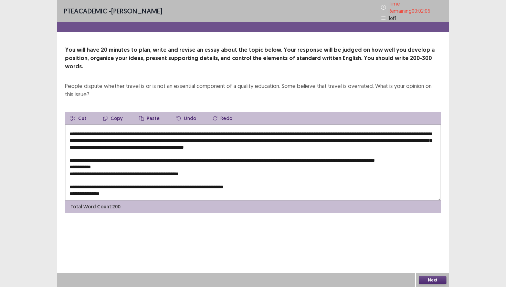
click at [98, 146] on textarea at bounding box center [253, 162] width 376 height 76
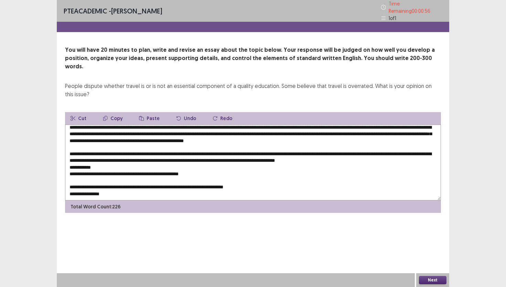
click at [70, 151] on textarea at bounding box center [253, 162] width 376 height 76
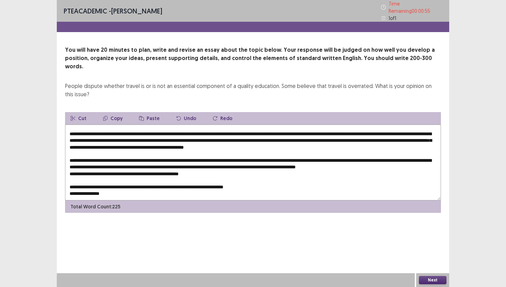
scroll to position [30, 0]
click at [434, 150] on textarea at bounding box center [253, 162] width 376 height 76
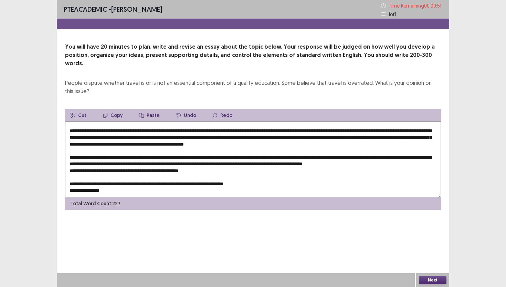
scroll to position [37, 0]
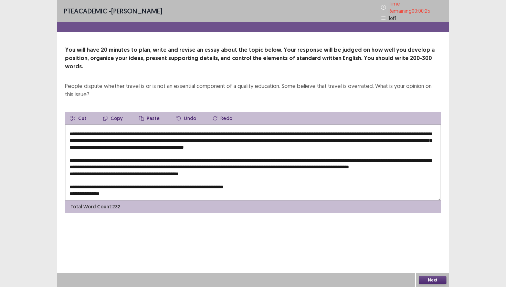
click at [74, 151] on textarea at bounding box center [253, 162] width 376 height 76
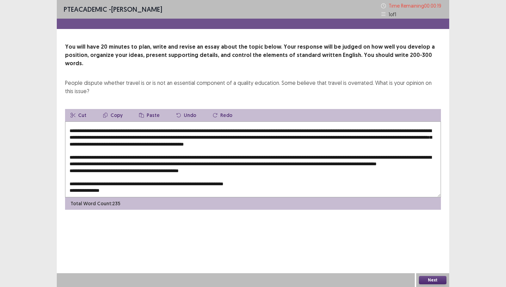
click at [165, 149] on textarea at bounding box center [253, 159] width 376 height 76
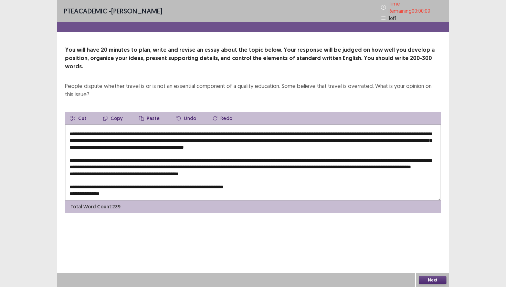
click at [70, 155] on textarea at bounding box center [253, 162] width 376 height 76
drag, startPoint x: 336, startPoint y: 158, endPoint x: 207, endPoint y: 158, distance: 128.5
click at [207, 158] on textarea at bounding box center [253, 162] width 376 height 76
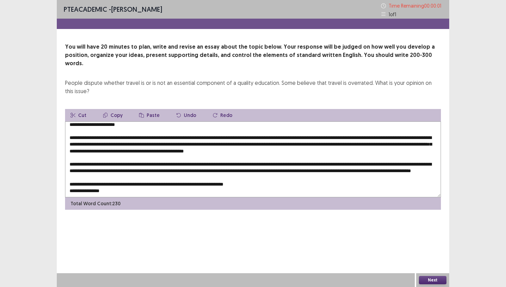
drag, startPoint x: 136, startPoint y: 168, endPoint x: 132, endPoint y: 168, distance: 4.1
click at [132, 168] on textarea at bounding box center [253, 159] width 376 height 76
type textarea "**********"
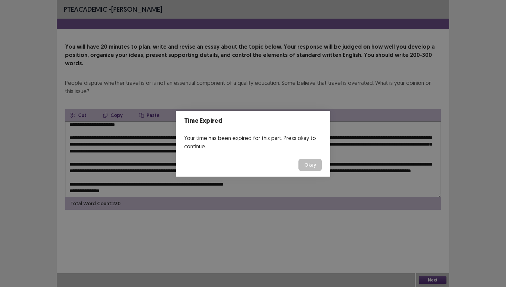
click at [309, 164] on button "Okay" at bounding box center [310, 164] width 23 height 12
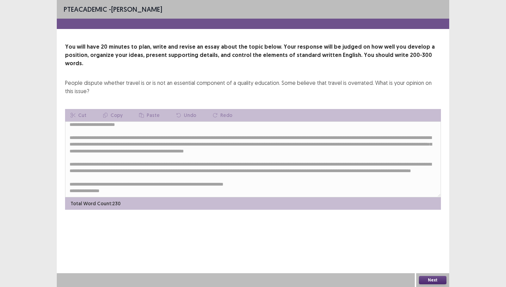
click at [433, 283] on button "Next" at bounding box center [433, 280] width 28 height 8
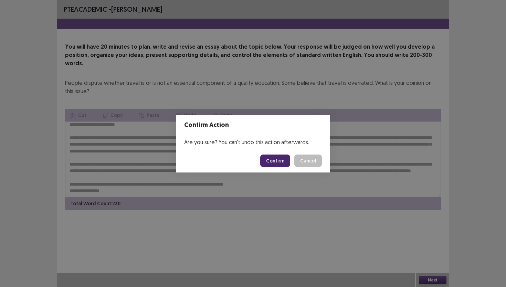
click at [277, 158] on button "Confirm" at bounding box center [275, 160] width 30 height 12
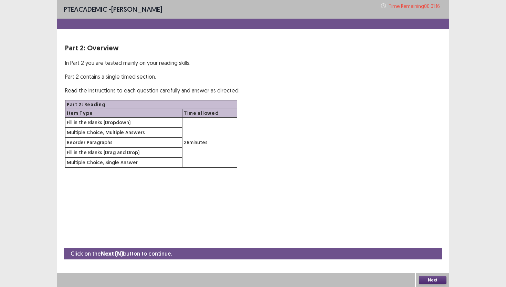
click at [433, 278] on button "Next" at bounding box center [433, 280] width 28 height 8
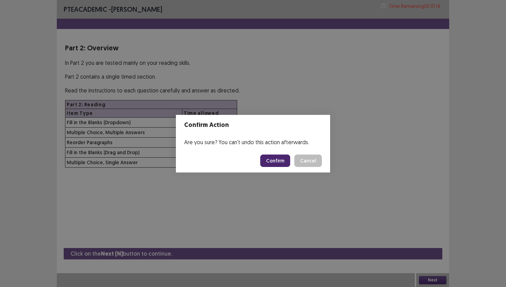
click at [317, 158] on button "Cancel" at bounding box center [309, 160] width 28 height 12
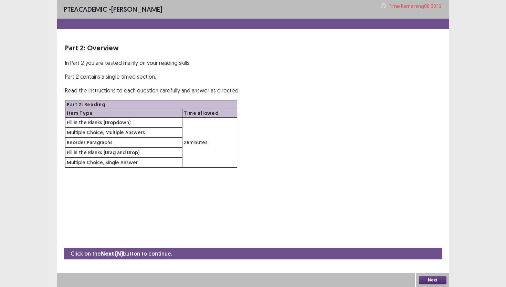
click at [430, 281] on button "Next" at bounding box center [433, 280] width 28 height 8
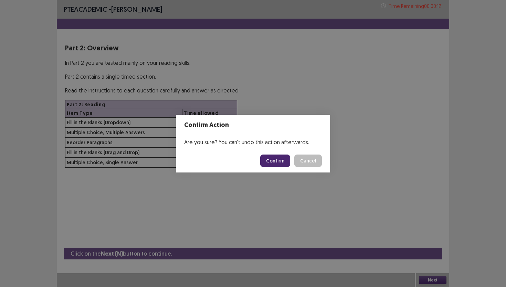
click at [286, 161] on button "Confirm" at bounding box center [275, 160] width 30 height 12
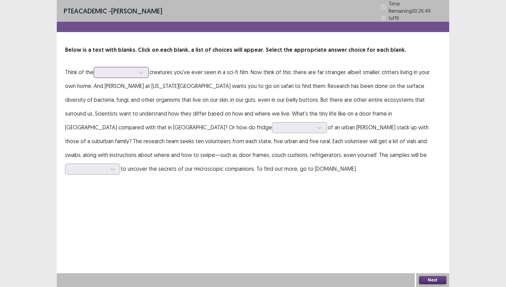
click at [125, 71] on div at bounding box center [118, 72] width 36 height 7
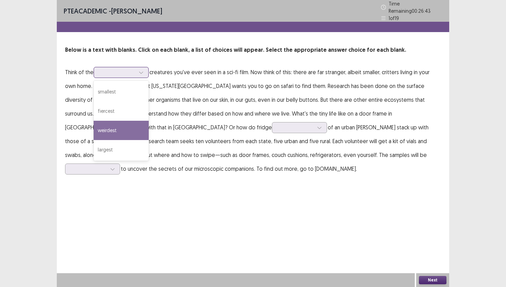
click at [121, 127] on div "weirdest" at bounding box center [121, 130] width 55 height 19
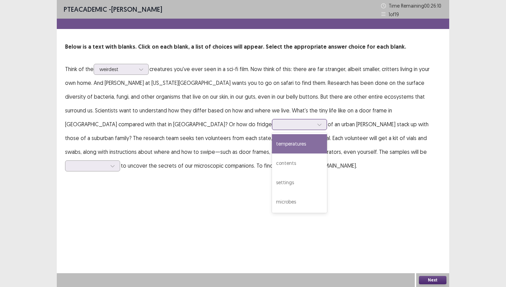
click at [278, 125] on div at bounding box center [296, 124] width 36 height 7
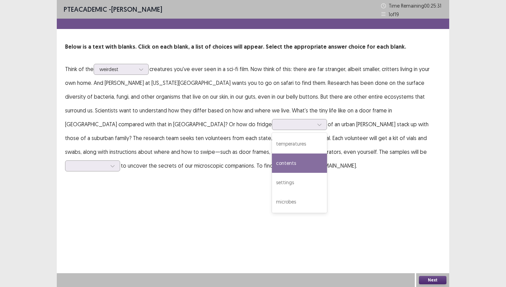
click at [218, 133] on p "Think of the weirdest creatures you've ever seen in a sci-fi film. Now think of…" at bounding box center [253, 117] width 376 height 110
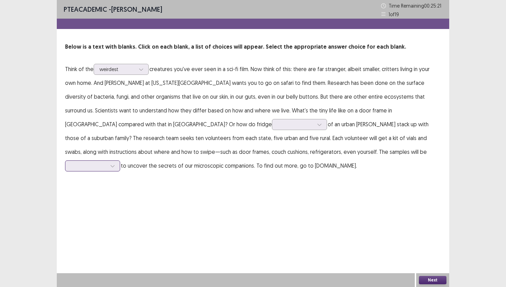
click at [107, 162] on div at bounding box center [89, 165] width 36 height 7
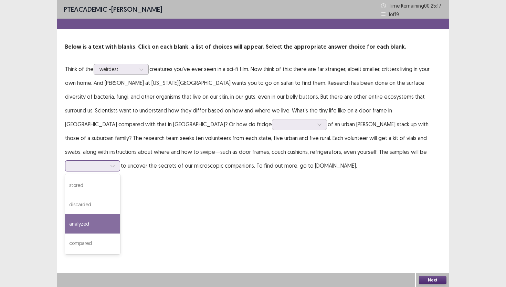
click at [120, 214] on div "analyzed" at bounding box center [92, 223] width 55 height 19
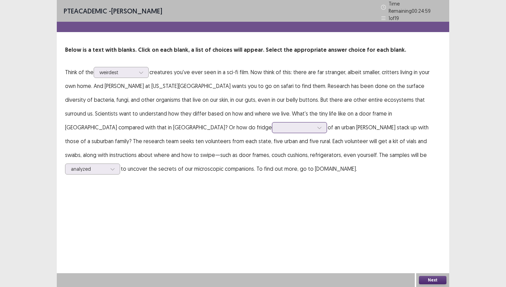
click at [278, 125] on div at bounding box center [296, 127] width 36 height 7
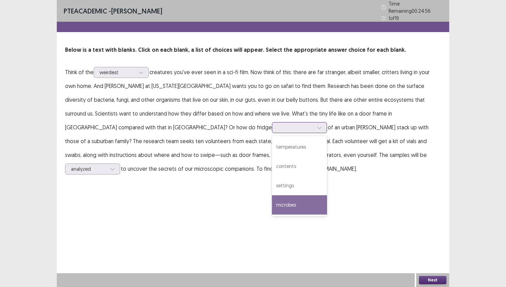
click at [272, 199] on div "microbes" at bounding box center [299, 204] width 55 height 19
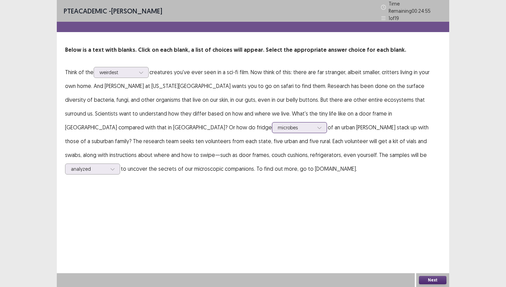
click at [278, 128] on div "microbes" at bounding box center [296, 127] width 36 height 10
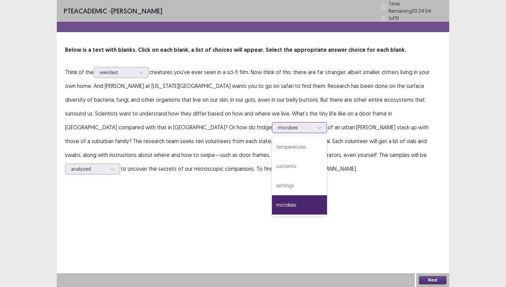
click at [278, 128] on div "microbes" at bounding box center [296, 127] width 36 height 10
click at [278, 129] on div "microbes" at bounding box center [296, 127] width 36 height 10
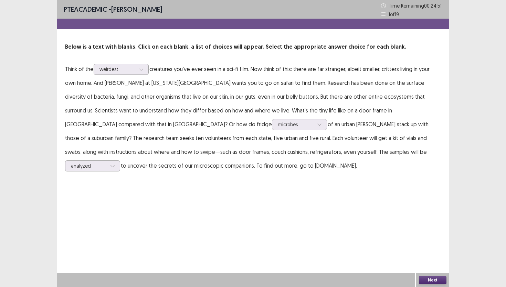
click at [429, 279] on button "Next" at bounding box center [433, 280] width 28 height 8
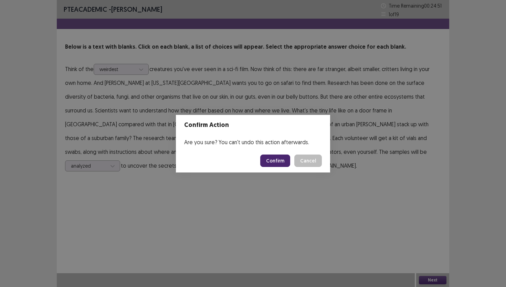
click at [283, 161] on button "Confirm" at bounding box center [275, 160] width 30 height 12
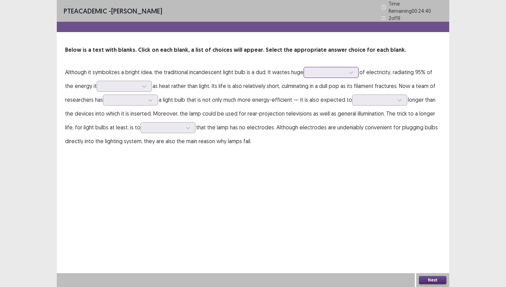
click at [335, 69] on div at bounding box center [328, 72] width 36 height 7
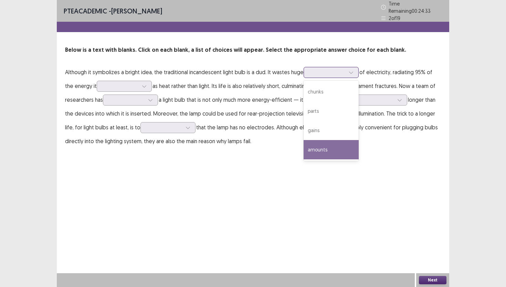
click at [323, 149] on div "amounts" at bounding box center [331, 149] width 55 height 19
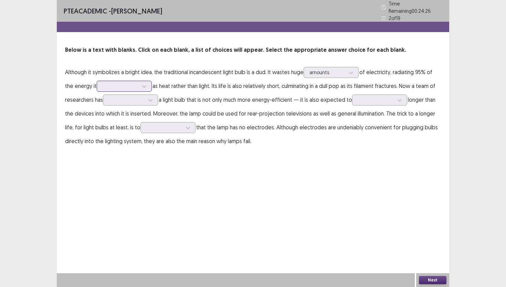
click at [139, 82] on div at bounding box center [144, 86] width 10 height 10
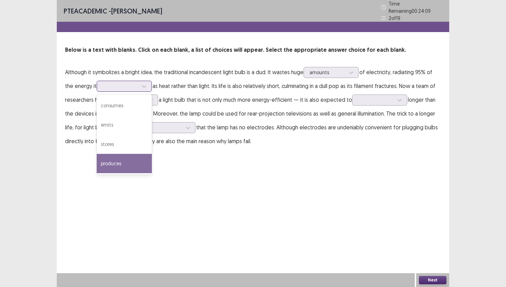
click at [116, 160] on div "produces" at bounding box center [124, 163] width 55 height 19
click at [142, 84] on icon at bounding box center [144, 86] width 5 height 5
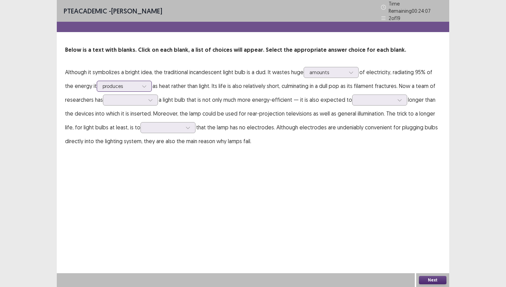
click at [142, 84] on icon at bounding box center [144, 86] width 5 height 5
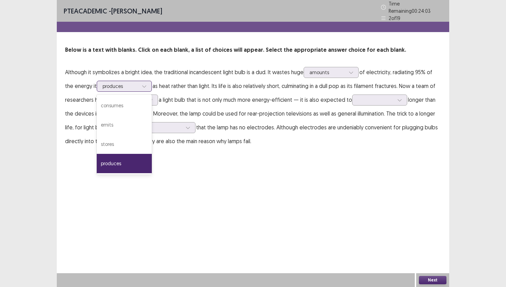
click at [142, 84] on icon at bounding box center [144, 86] width 5 height 5
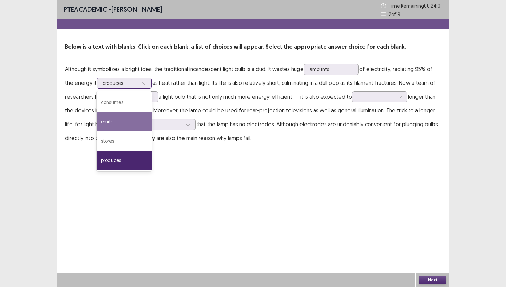
click at [113, 120] on div "emits" at bounding box center [124, 121] width 55 height 19
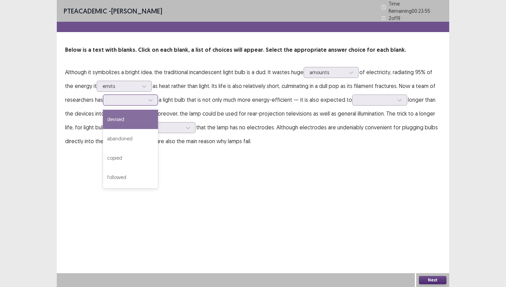
click at [151, 95] on div at bounding box center [150, 100] width 10 height 10
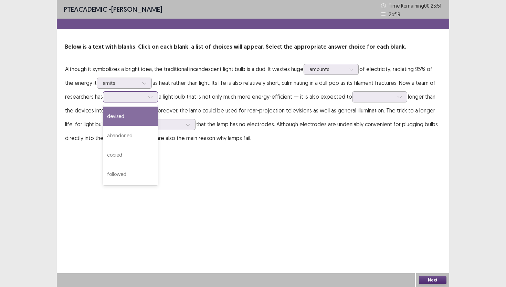
click at [126, 117] on div "devised" at bounding box center [130, 115] width 55 height 19
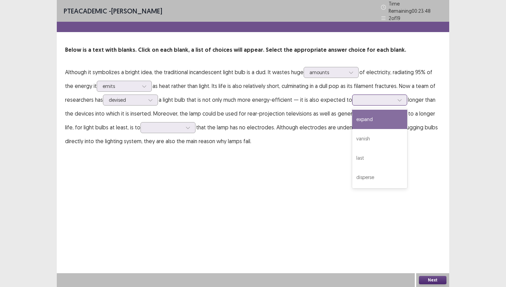
click at [388, 99] on div at bounding box center [376, 99] width 36 height 7
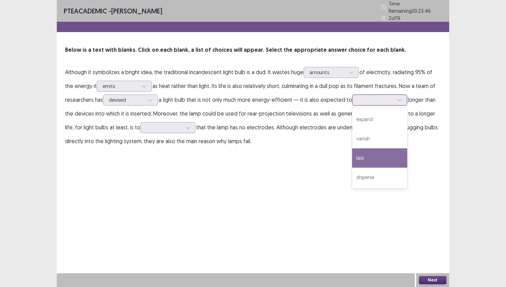
click at [368, 156] on div "last" at bounding box center [379, 157] width 55 height 19
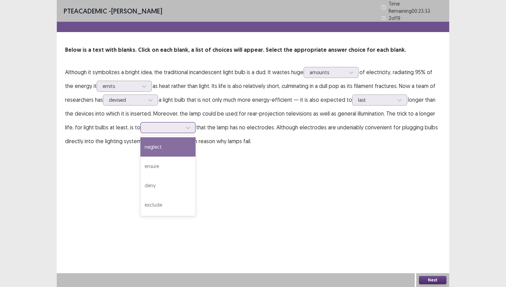
click at [183, 126] on div at bounding box center [188, 127] width 10 height 10
click at [260, 103] on p "Although it symbolizes a bright idea, the traditional incandescent light bulb i…" at bounding box center [253, 106] width 376 height 83
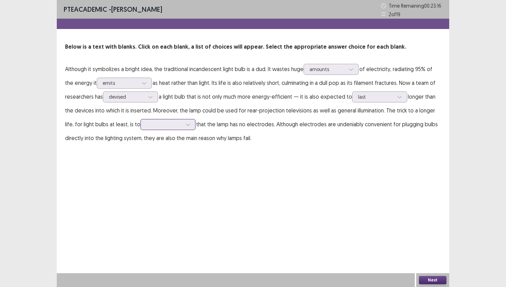
click at [159, 123] on div at bounding box center [164, 124] width 36 height 7
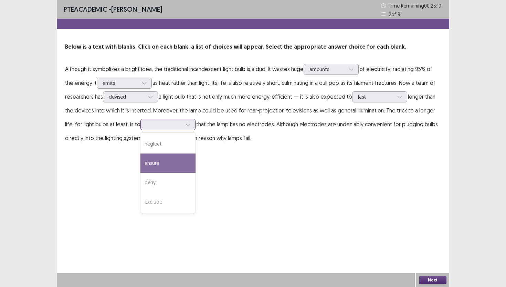
click at [157, 165] on div "ensure" at bounding box center [168, 162] width 55 height 19
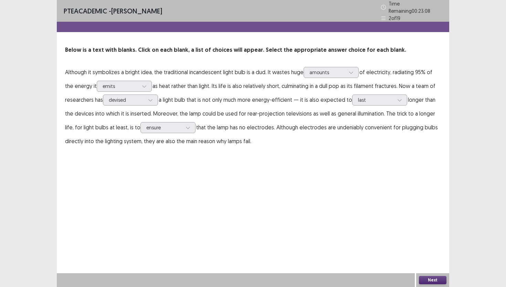
click at [239, 118] on p "Although it symbolizes a bright idea, the traditional incandescent light bulb i…" at bounding box center [253, 106] width 376 height 83
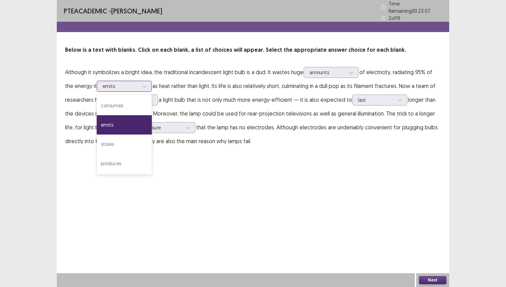
click at [141, 81] on div "emits" at bounding box center [124, 86] width 55 height 11
click at [139, 83] on div at bounding box center [144, 86] width 10 height 10
click at [223, 100] on p "Although it symbolizes a bright idea, the traditional incandescent light bulb i…" at bounding box center [253, 106] width 376 height 83
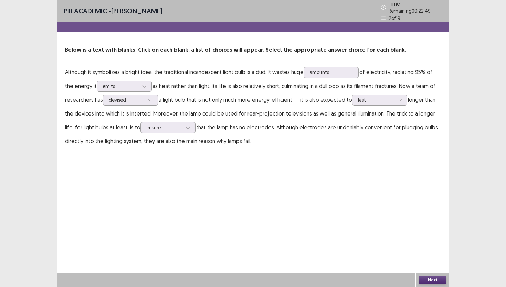
click at [440, 278] on button "Next" at bounding box center [433, 280] width 28 height 8
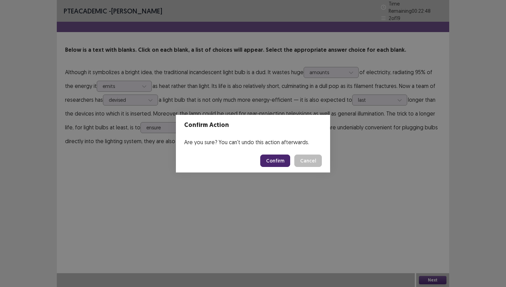
click at [278, 162] on button "Confirm" at bounding box center [275, 160] width 30 height 12
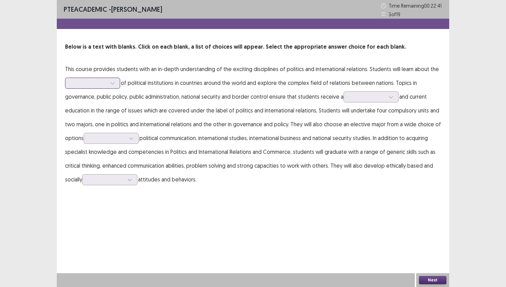
click at [110, 85] on div at bounding box center [113, 83] width 10 height 10
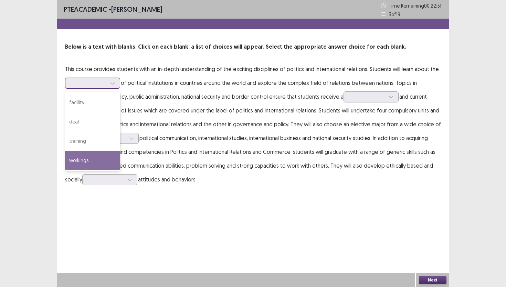
click at [99, 162] on div "workings" at bounding box center [92, 160] width 55 height 19
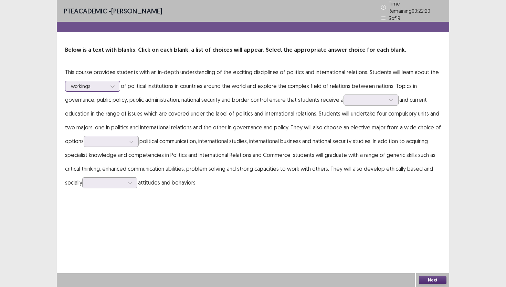
click at [114, 84] on icon at bounding box center [112, 86] width 5 height 5
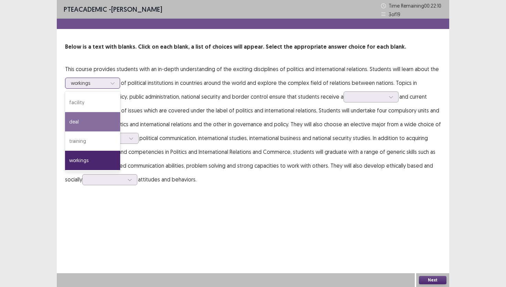
click at [104, 120] on div "deal" at bounding box center [92, 121] width 55 height 19
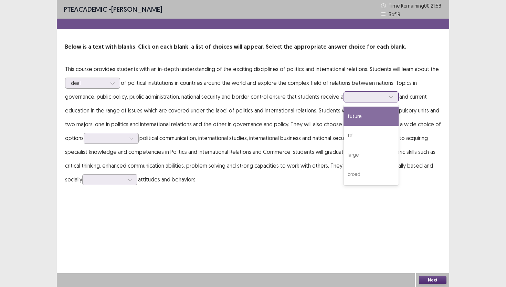
click at [370, 99] on div at bounding box center [368, 96] width 36 height 7
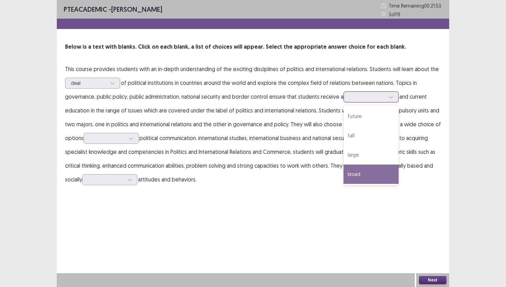
click at [360, 176] on div "broad" at bounding box center [371, 173] width 55 height 19
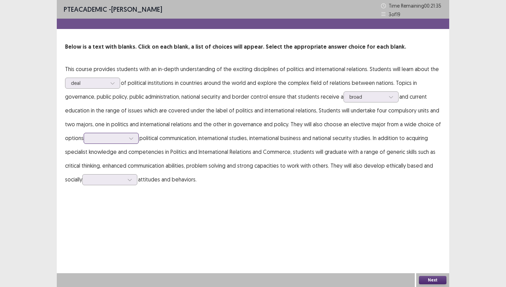
click at [136, 137] on div at bounding box center [131, 138] width 10 height 10
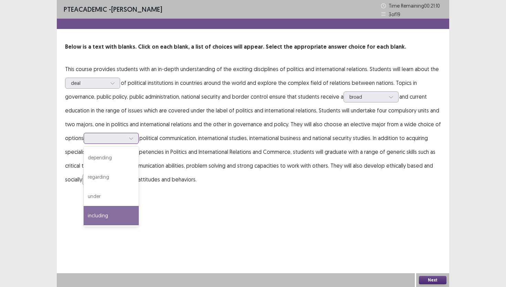
click at [103, 212] on div "including" at bounding box center [111, 215] width 55 height 19
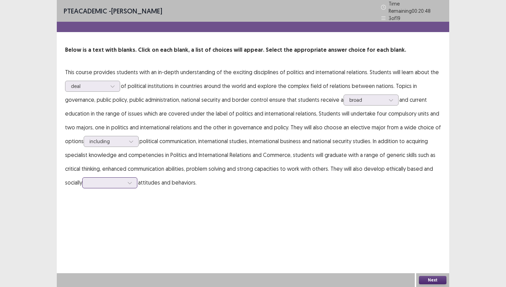
click at [114, 180] on div at bounding box center [106, 182] width 36 height 7
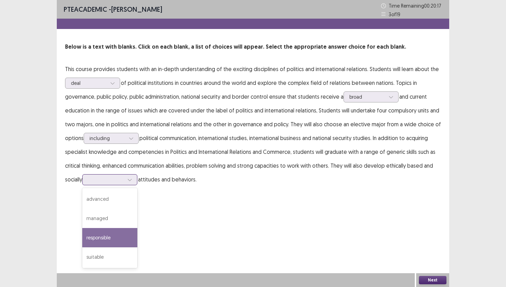
click at [109, 235] on div "responsible" at bounding box center [109, 237] width 55 height 19
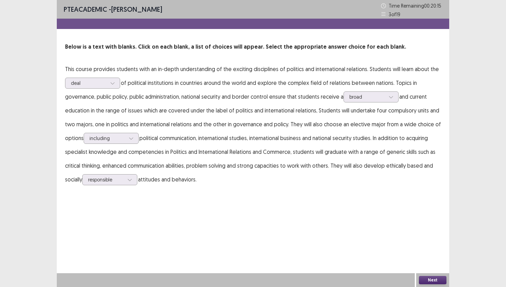
click at [433, 283] on button "Next" at bounding box center [433, 280] width 28 height 8
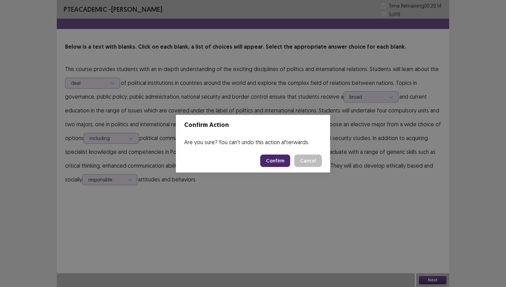
click at [282, 162] on button "Confirm" at bounding box center [275, 160] width 30 height 12
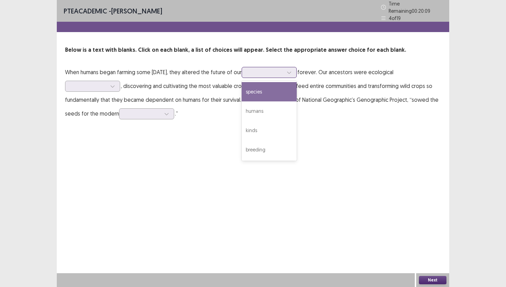
click at [295, 72] on div at bounding box center [289, 72] width 10 height 10
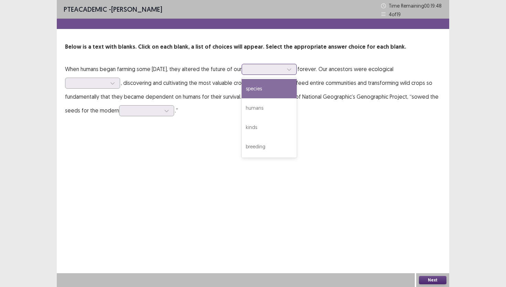
click at [297, 88] on div "species" at bounding box center [269, 88] width 55 height 19
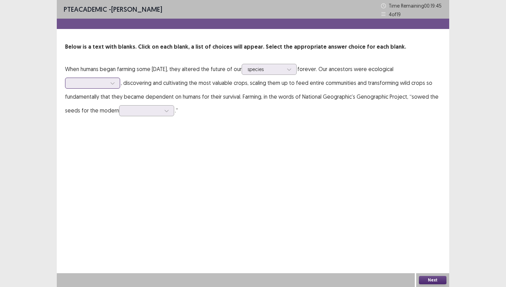
click at [115, 88] on div at bounding box center [113, 83] width 10 height 10
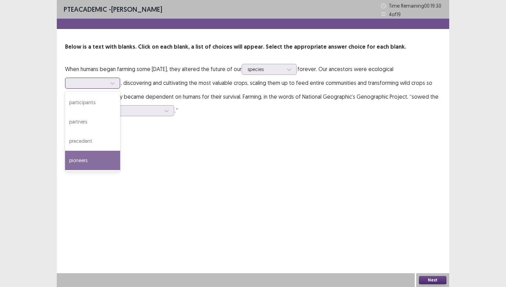
click at [76, 162] on div "pioneers" at bounding box center [92, 160] width 55 height 19
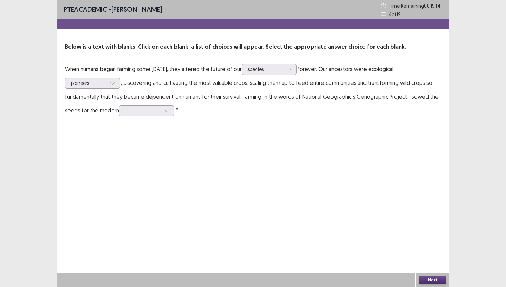
click at [156, 116] on p "When humans began farming some [DATE], they altered the future of our species f…" at bounding box center [253, 89] width 376 height 55
click at [156, 113] on div at bounding box center [143, 110] width 36 height 7
click at [157, 130] on div "age" at bounding box center [146, 129] width 55 height 19
click at [164, 105] on p "When humans began farming some [DATE], they altered the future of our species f…" at bounding box center [253, 89] width 376 height 55
click at [164, 109] on icon at bounding box center [166, 110] width 5 height 5
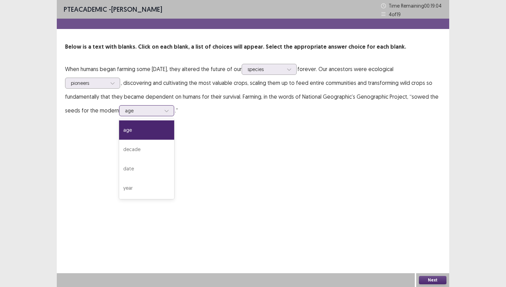
click at [164, 109] on icon at bounding box center [166, 110] width 5 height 5
click at [223, 149] on div "PTE academic - [PERSON_NAME] Time Remaining 00 : 19 : 04 4 of 19 Below is a tex…" at bounding box center [253, 143] width 393 height 287
click at [271, 69] on div "species" at bounding box center [269, 69] width 55 height 11
click at [211, 131] on div "PTE academic - [PERSON_NAME] Time Remaining 00 : 18 : 58 4 of 19 Below is a tex…" at bounding box center [253, 143] width 393 height 287
click at [284, 69] on div at bounding box center [266, 69] width 36 height 7
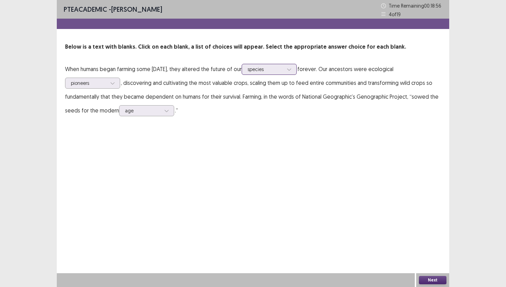
click at [284, 69] on div at bounding box center [266, 69] width 36 height 7
click at [99, 85] on div at bounding box center [89, 83] width 36 height 7
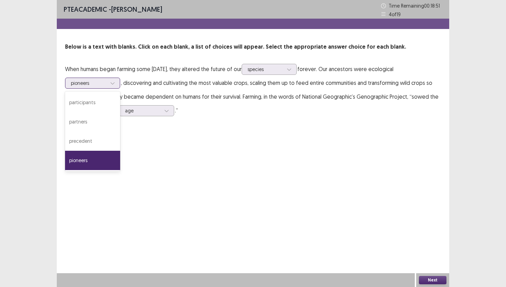
click at [99, 85] on div at bounding box center [89, 83] width 36 height 7
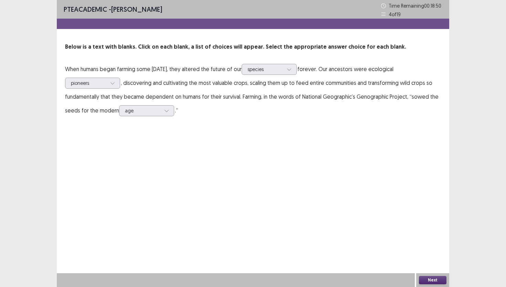
click at [301, 171] on div "PTE academic - [PERSON_NAME] Time Remaining 00 : 18 : 50 4 of 19 Below is a tex…" at bounding box center [253, 143] width 393 height 287
click at [436, 278] on button "Next" at bounding box center [433, 280] width 28 height 8
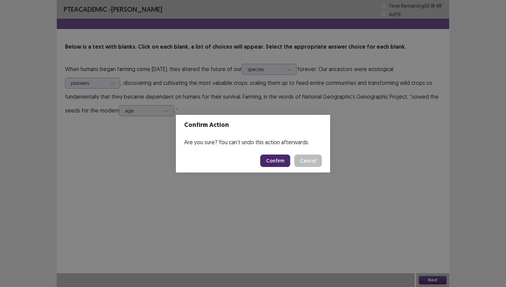
click at [282, 158] on button "Confirm" at bounding box center [275, 160] width 30 height 12
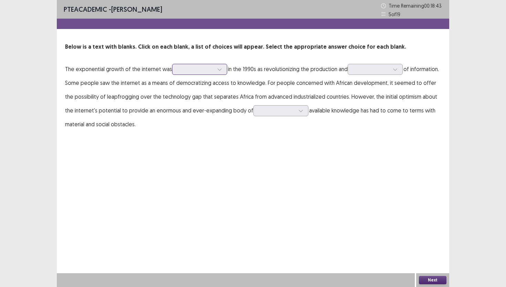
click at [211, 71] on div at bounding box center [196, 69] width 36 height 7
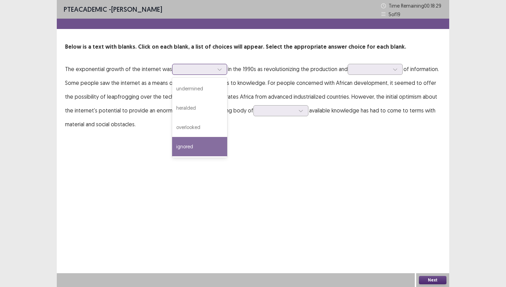
click at [197, 149] on div "ignored" at bounding box center [199, 146] width 55 height 19
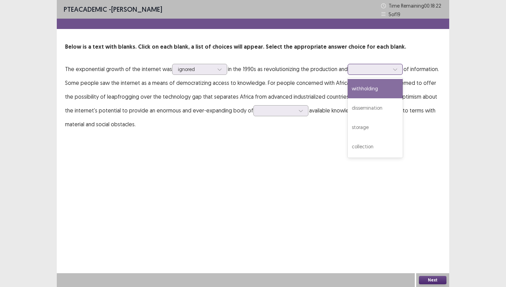
click at [372, 71] on div at bounding box center [372, 69] width 36 height 7
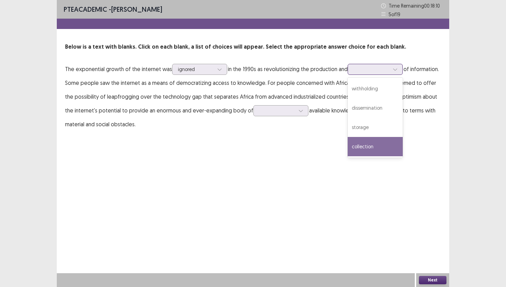
click at [367, 146] on div "collection" at bounding box center [375, 146] width 55 height 19
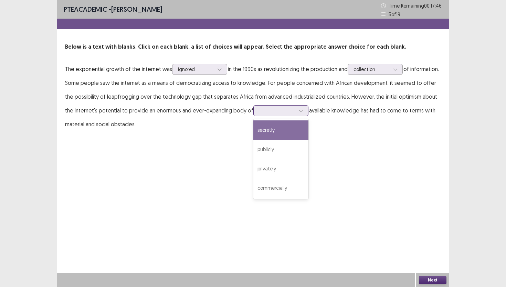
click at [299, 112] on icon at bounding box center [301, 110] width 5 height 5
click at [281, 127] on div "secretly" at bounding box center [281, 129] width 55 height 19
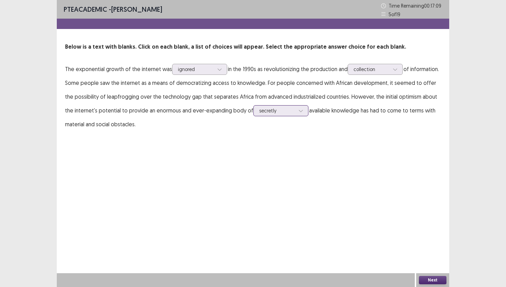
click at [282, 112] on div at bounding box center [277, 110] width 36 height 7
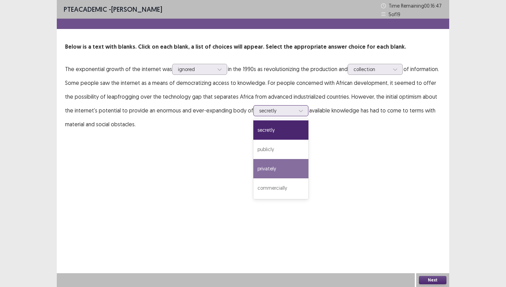
click at [270, 165] on div "privately" at bounding box center [281, 168] width 55 height 19
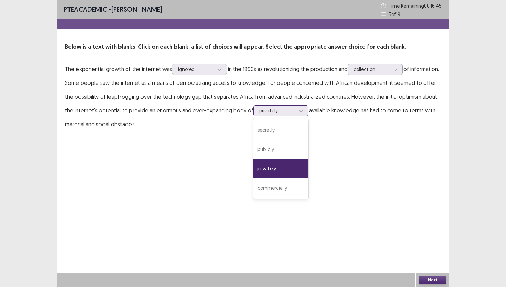
click at [270, 109] on div at bounding box center [277, 110] width 36 height 7
click at [269, 185] on div "commercially" at bounding box center [281, 187] width 55 height 19
click at [437, 279] on button "Next" at bounding box center [433, 280] width 28 height 8
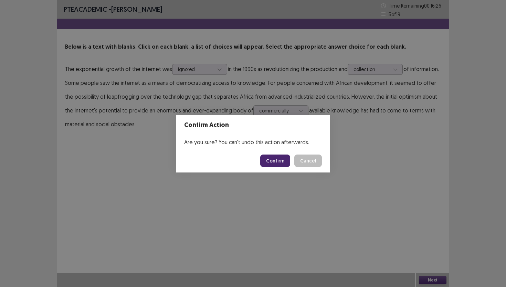
click at [283, 158] on button "Confirm" at bounding box center [275, 160] width 30 height 12
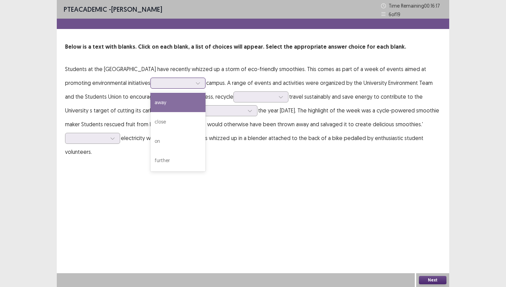
click at [192, 86] on div at bounding box center [174, 83] width 36 height 7
click at [176, 88] on div at bounding box center [178, 83] width 55 height 11
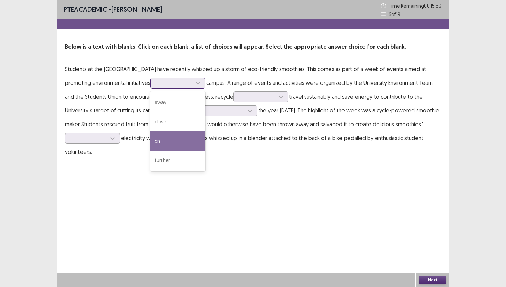
click at [174, 144] on div "on" at bounding box center [178, 140] width 55 height 19
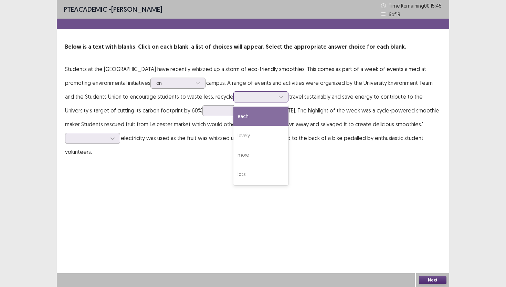
click at [281, 99] on icon at bounding box center [281, 96] width 5 height 5
click at [256, 122] on div "each" at bounding box center [261, 115] width 55 height 19
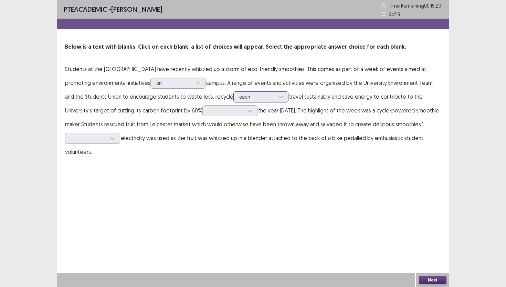
click at [282, 100] on div at bounding box center [281, 97] width 10 height 10
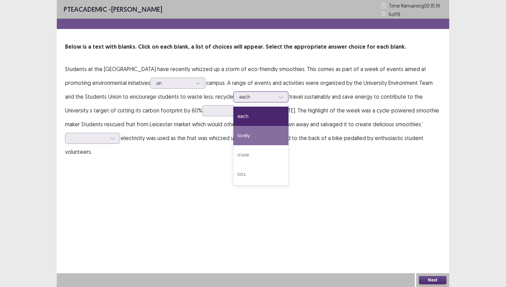
click at [258, 134] on div "lovely" at bounding box center [261, 135] width 55 height 19
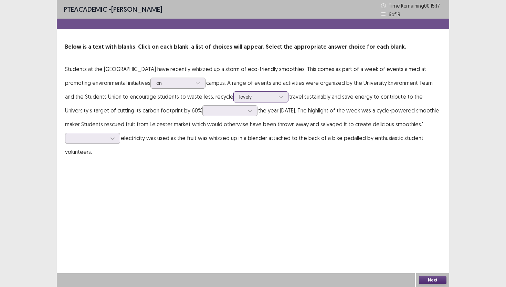
click at [282, 100] on div at bounding box center [281, 97] width 10 height 10
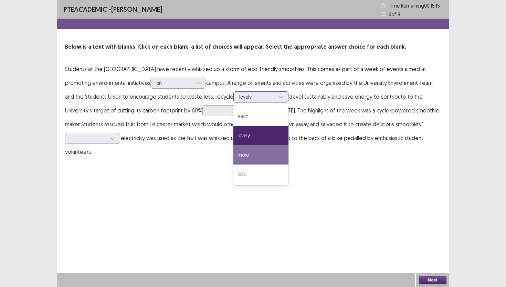
click at [256, 152] on div "more" at bounding box center [261, 154] width 55 height 19
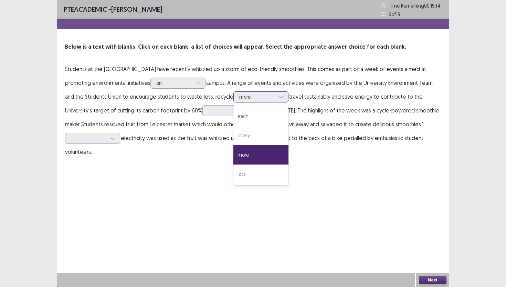
click at [258, 93] on div at bounding box center [257, 96] width 36 height 7
click at [250, 177] on div "lots" at bounding box center [261, 173] width 55 height 19
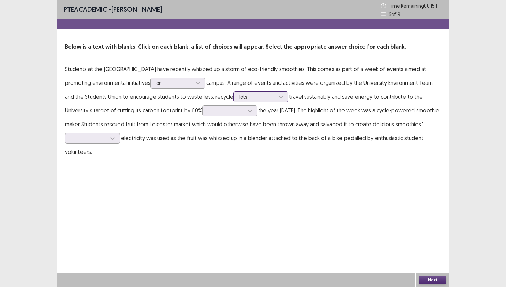
click at [279, 97] on icon at bounding box center [281, 96] width 5 height 5
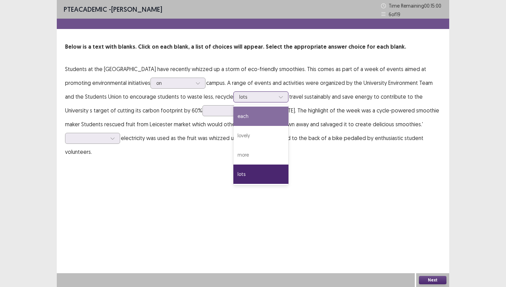
click at [263, 115] on div "each" at bounding box center [261, 115] width 55 height 19
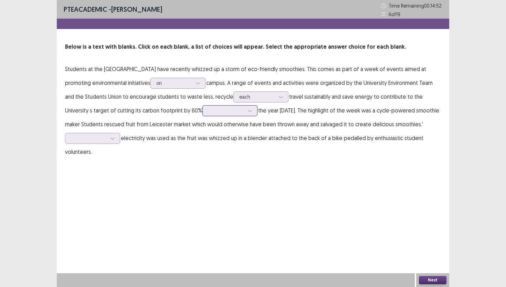
click at [248, 109] on icon at bounding box center [250, 110] width 5 height 5
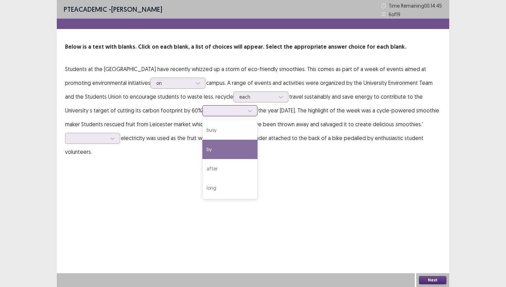
click at [227, 152] on div "by" at bounding box center [230, 149] width 55 height 19
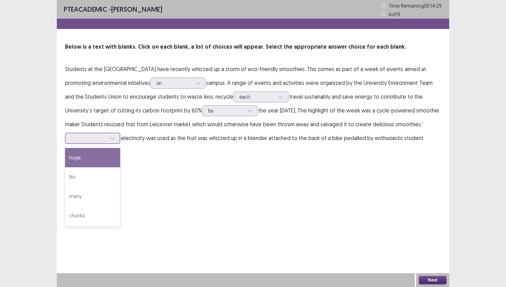
click at [100, 142] on div at bounding box center [88, 138] width 37 height 8
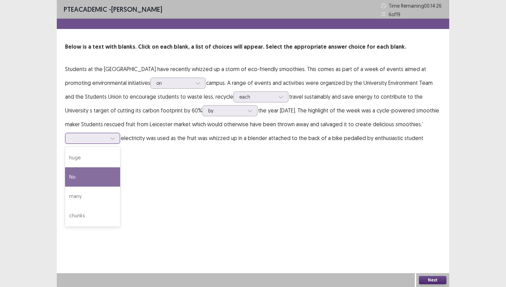
click at [91, 182] on div "No" at bounding box center [92, 176] width 55 height 19
click at [270, 100] on div at bounding box center [257, 96] width 36 height 7
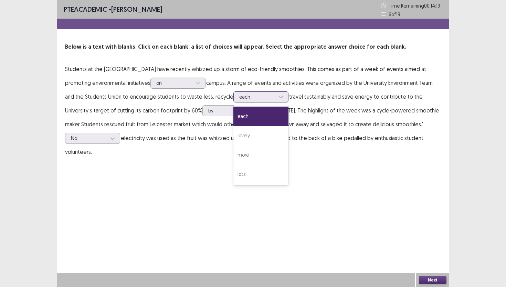
click at [270, 100] on div at bounding box center [257, 96] width 36 height 7
click at [340, 105] on p "Students at the [GEOGRAPHIC_DATA] have recently whizzed up a storm of eco-frien…" at bounding box center [253, 110] width 376 height 96
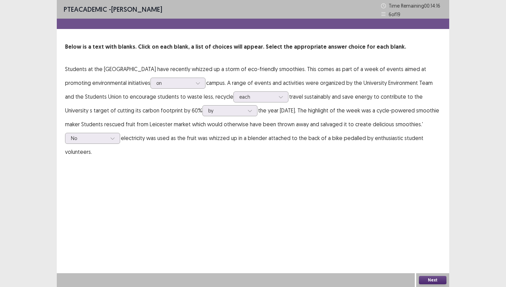
click at [430, 280] on button "Next" at bounding box center [433, 280] width 28 height 8
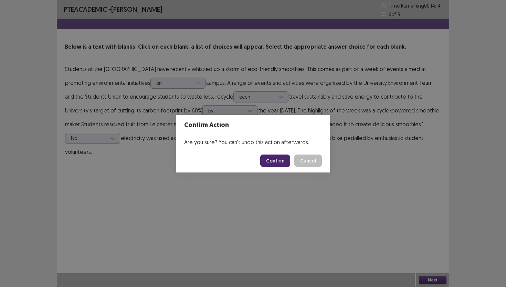
click at [317, 161] on button "Cancel" at bounding box center [309, 160] width 28 height 12
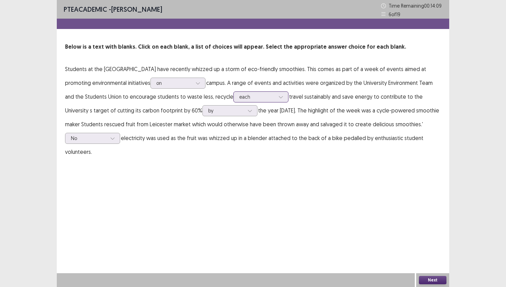
click at [279, 95] on icon at bounding box center [281, 96] width 5 height 5
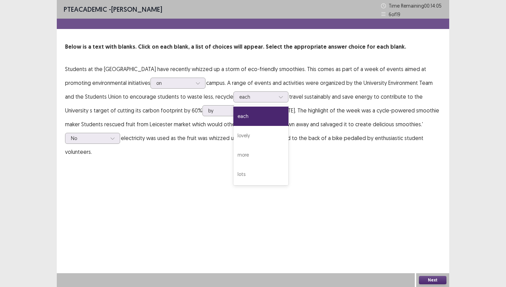
click at [355, 122] on p "Students at the [GEOGRAPHIC_DATA] have recently whizzed up a storm of eco-frien…" at bounding box center [253, 110] width 376 height 96
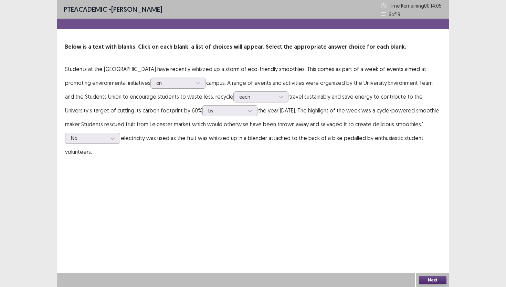
click at [431, 278] on button "Next" at bounding box center [433, 280] width 28 height 8
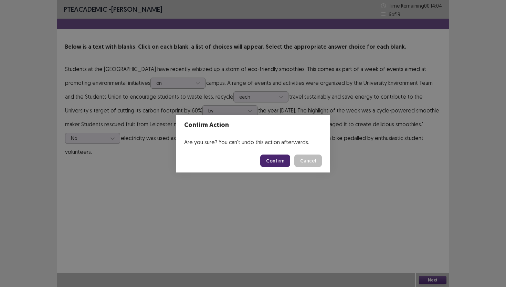
click at [275, 155] on button "Confirm" at bounding box center [275, 160] width 30 height 12
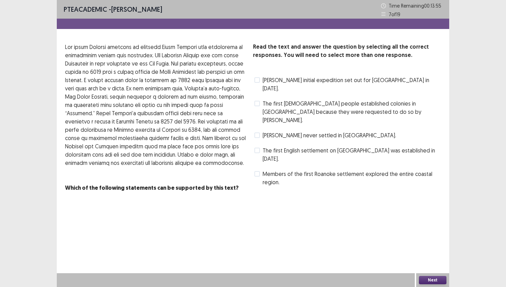
drag, startPoint x: 258, startPoint y: 118, endPoint x: 258, endPoint y: 123, distance: 4.9
click at [257, 132] on span at bounding box center [258, 135] width 6 height 6
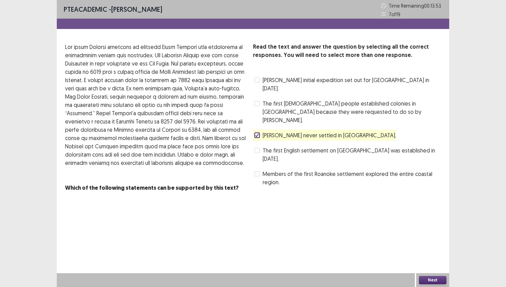
click at [255, 78] on span at bounding box center [258, 80] width 6 height 6
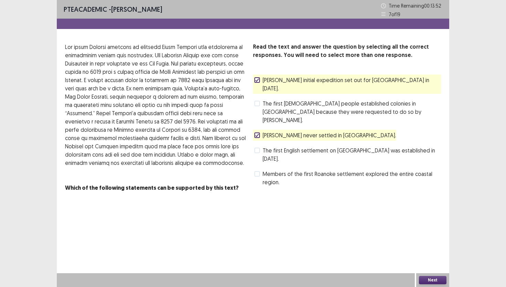
click at [255, 78] on icon at bounding box center [257, 79] width 4 height 3
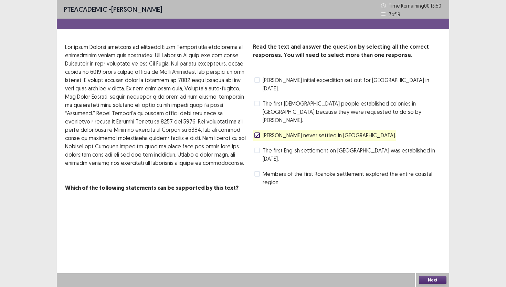
click at [257, 101] on span at bounding box center [258, 104] width 6 height 6
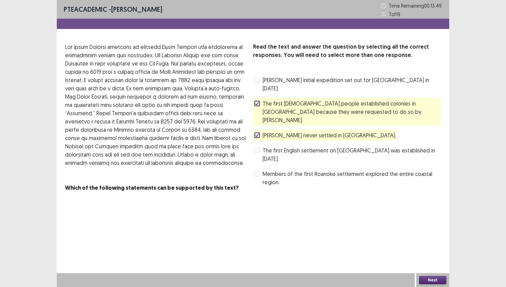
click at [429, 280] on button "Next" at bounding box center [433, 280] width 28 height 8
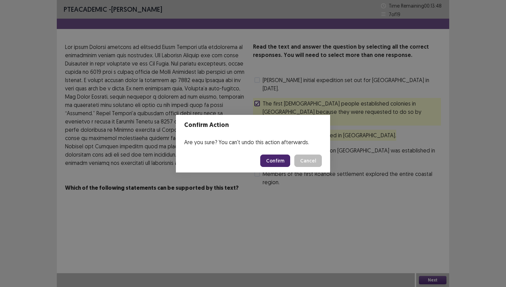
click at [273, 159] on button "Confirm" at bounding box center [275, 160] width 30 height 12
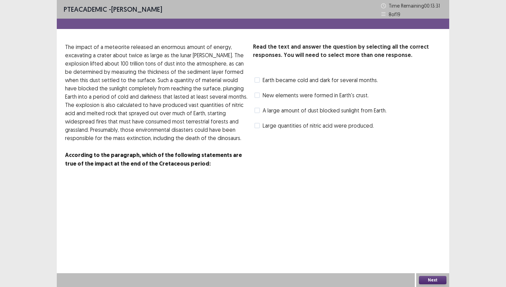
click at [259, 111] on span at bounding box center [258, 111] width 6 height 6
click at [256, 81] on span at bounding box center [258, 80] width 6 height 6
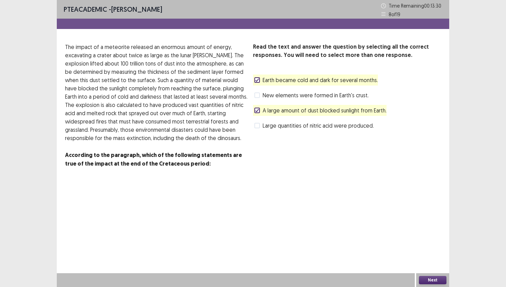
click at [432, 284] on div "Next" at bounding box center [433, 280] width 33 height 14
click at [439, 281] on button "Next" at bounding box center [433, 280] width 28 height 8
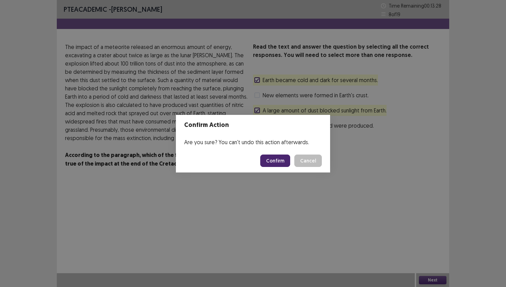
click at [283, 157] on button "Confirm" at bounding box center [275, 160] width 30 height 12
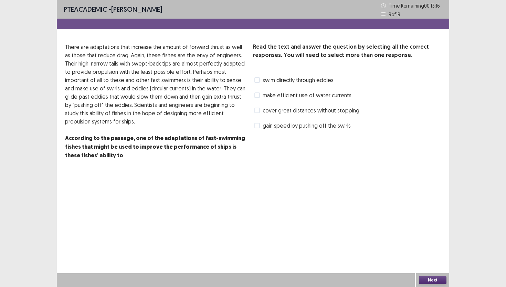
click at [256, 96] on span at bounding box center [258, 95] width 6 height 6
click at [256, 109] on span at bounding box center [258, 111] width 6 height 6
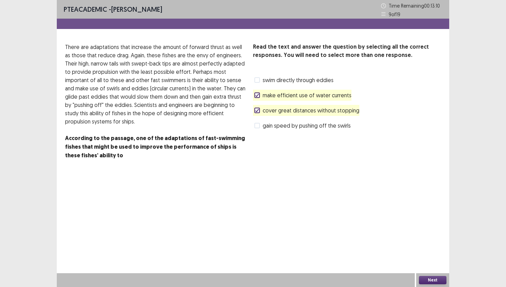
click at [428, 276] on button "Next" at bounding box center [433, 280] width 28 height 8
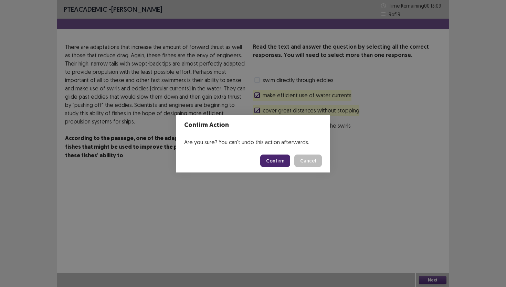
click at [276, 166] on button "Confirm" at bounding box center [275, 160] width 30 height 12
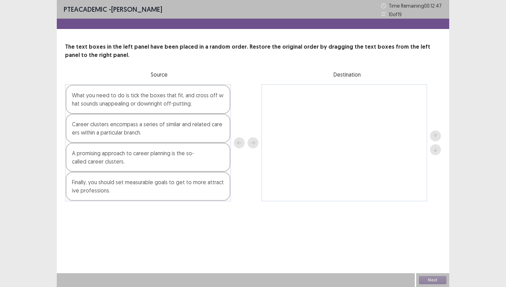
click at [131, 162] on div "A promising approach to career planning is the so-called career clusters." at bounding box center [148, 157] width 165 height 29
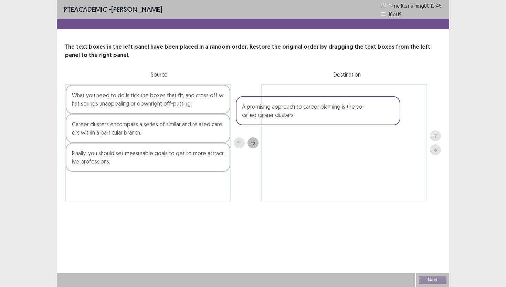
drag, startPoint x: 131, startPoint y: 162, endPoint x: 322, endPoint y: 111, distance: 197.9
click at [322, 111] on div "What you need to do is tick the boxes that fit, and cross off what sounds unapp…" at bounding box center [253, 142] width 376 height 117
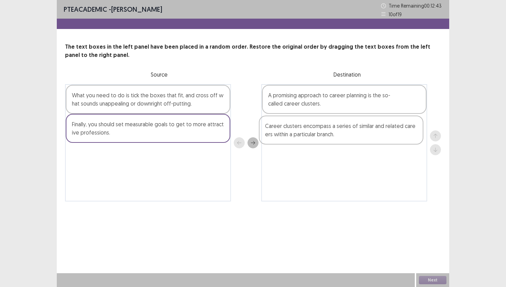
drag, startPoint x: 128, startPoint y: 131, endPoint x: 324, endPoint y: 133, distance: 196.1
click at [324, 133] on div "What you need to do is tick the boxes that fit, and cross off what sounds unapp…" at bounding box center [253, 142] width 376 height 117
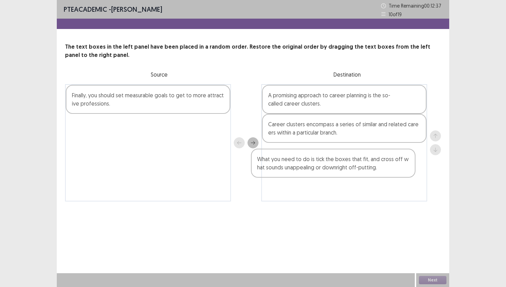
drag, startPoint x: 140, startPoint y: 103, endPoint x: 331, endPoint y: 167, distance: 201.2
click at [331, 167] on div "What you need to do is tick the boxes that fit, and cross off what sounds unapp…" at bounding box center [253, 142] width 376 height 117
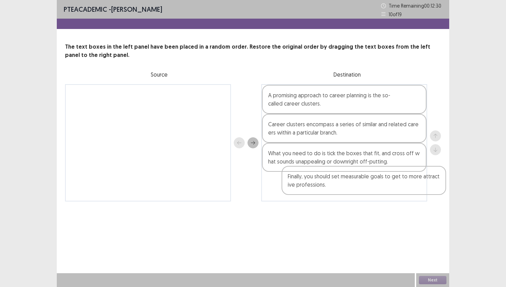
drag, startPoint x: 155, startPoint y: 106, endPoint x: 372, endPoint y: 189, distance: 232.9
click at [372, 189] on div "Finally, you should set measurable goals to get to more attractive professions.…" at bounding box center [253, 142] width 376 height 117
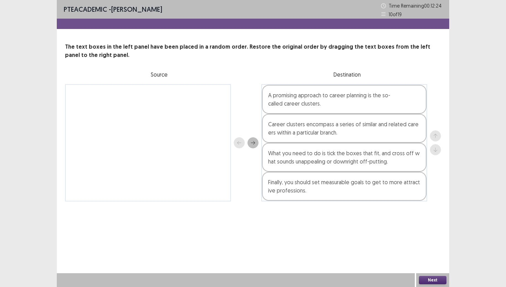
click at [432, 277] on button "Next" at bounding box center [433, 280] width 28 height 8
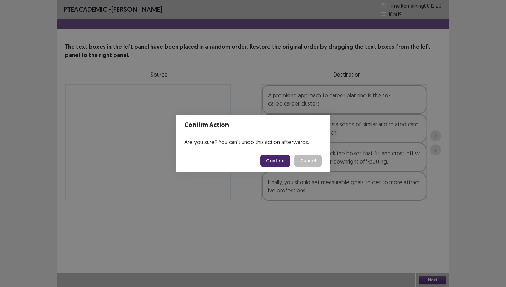
click at [275, 158] on button "Confirm" at bounding box center [275, 160] width 30 height 12
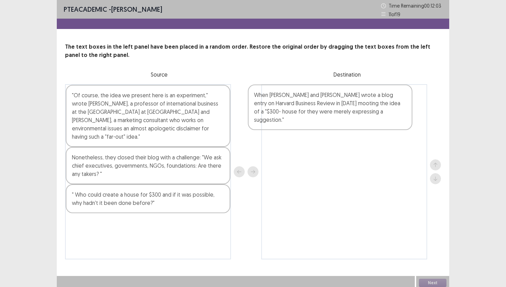
drag, startPoint x: 160, startPoint y: 120, endPoint x: 357, endPoint y: 120, distance: 197.1
click at [357, 120] on div "When [PERSON_NAME] and [PERSON_NAME] wrote a blog entry on Harvard Business Rev…" at bounding box center [253, 171] width 376 height 175
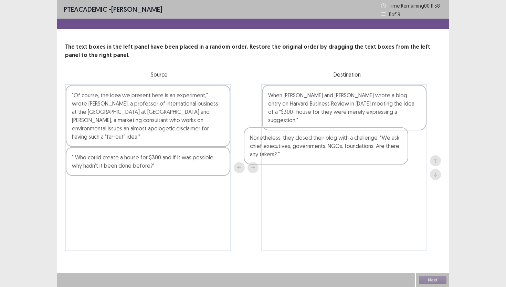
drag, startPoint x: 139, startPoint y: 161, endPoint x: 321, endPoint y: 149, distance: 183.0
click at [321, 149] on div ""Of course, the idea we present here is an experiment," wrote [PERSON_NAME], a …" at bounding box center [253, 167] width 376 height 167
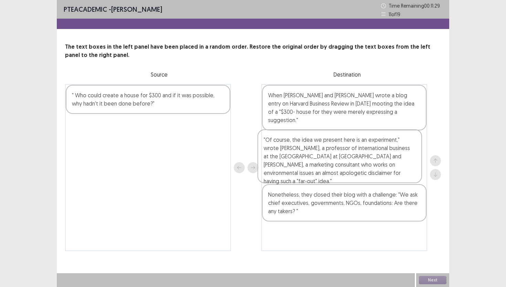
drag, startPoint x: 125, startPoint y: 113, endPoint x: 317, endPoint y: 157, distance: 197.0
click at [317, 157] on div ""Of course, the idea we present here is an experiment," wrote [PERSON_NAME], a …" at bounding box center [253, 167] width 376 height 167
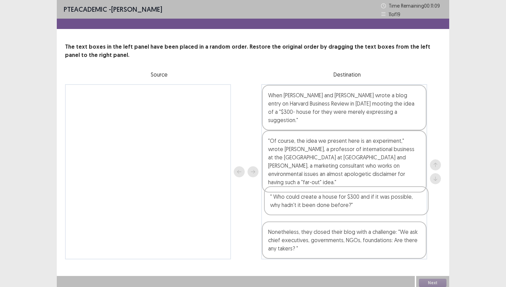
drag, startPoint x: 146, startPoint y: 101, endPoint x: 346, endPoint y: 205, distance: 225.2
click at [346, 205] on div "" Who could create a house for $300 and if it was possible, why hadn't it been …" at bounding box center [253, 171] width 376 height 175
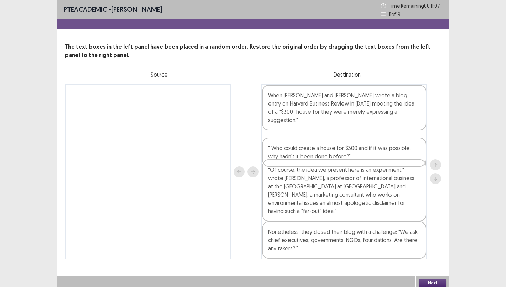
drag, startPoint x: 325, startPoint y: 199, endPoint x: 325, endPoint y: 149, distance: 50.6
click at [325, 149] on div "When [PERSON_NAME] and [PERSON_NAME] wrote a blog entry on Harvard Business Rev…" at bounding box center [345, 171] width 166 height 175
click at [437, 280] on button "Next" at bounding box center [433, 282] width 28 height 8
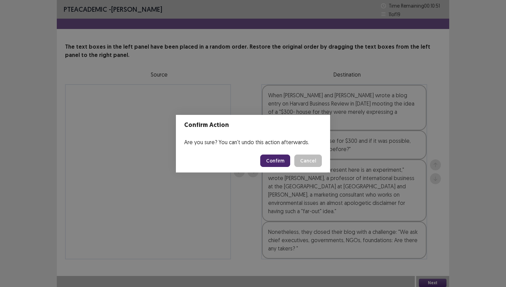
click at [277, 160] on button "Confirm" at bounding box center [275, 160] width 30 height 12
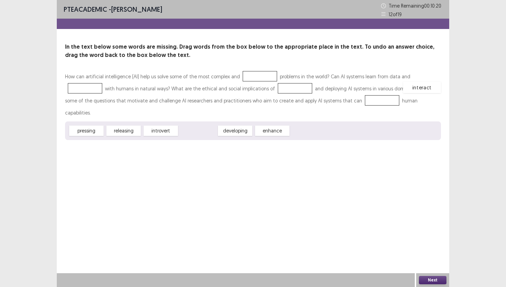
drag, startPoint x: 195, startPoint y: 119, endPoint x: 420, endPoint y: 75, distance: 228.4
drag, startPoint x: 201, startPoint y: 119, endPoint x: 259, endPoint y: 87, distance: 65.8
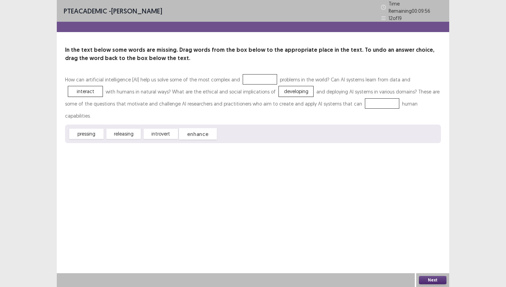
click at [199, 128] on div "enhance" at bounding box center [198, 133] width 38 height 11
drag, startPoint x: 201, startPoint y: 120, endPoint x: 319, endPoint y: 104, distance: 119.6
drag, startPoint x: 85, startPoint y: 120, endPoint x: 251, endPoint y: 75, distance: 171.3
click at [433, 276] on button "Next" at bounding box center [433, 280] width 28 height 8
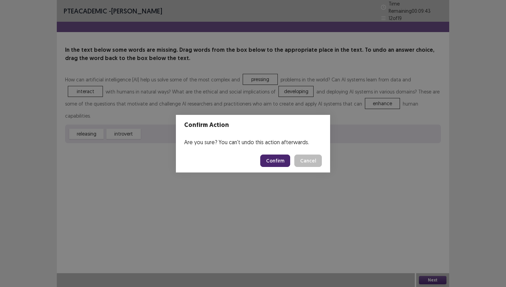
click at [278, 156] on button "Confirm" at bounding box center [275, 160] width 30 height 12
